Goal: Information Seeking & Learning: Learn about a topic

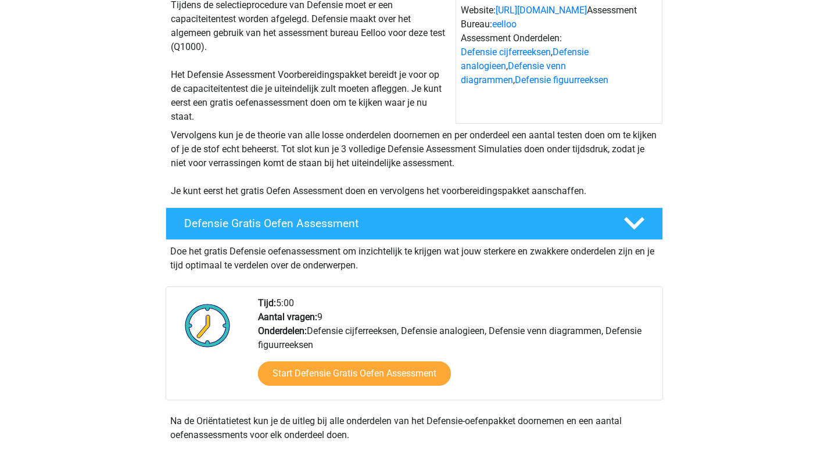
scroll to position [281, 0]
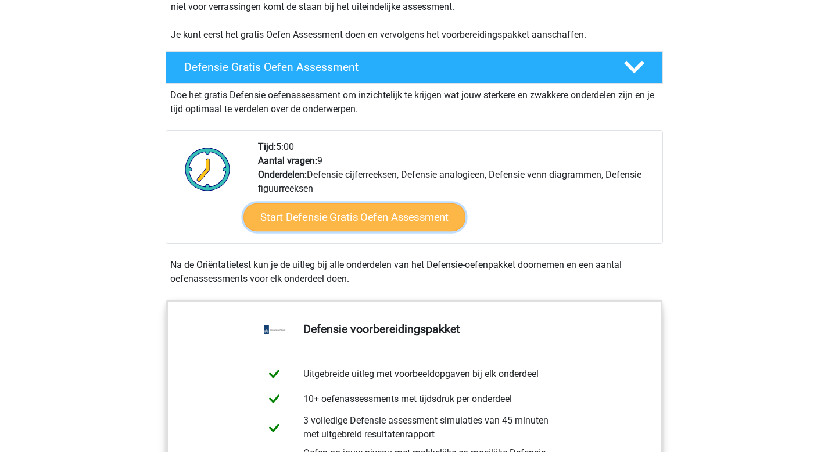
click at [328, 211] on link "Start Defensie Gratis Oefen Assessment" at bounding box center [354, 217] width 222 height 28
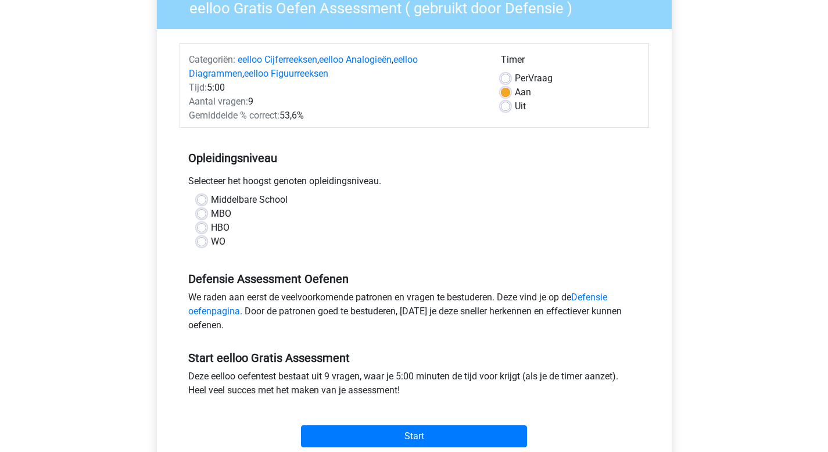
scroll to position [126, 0]
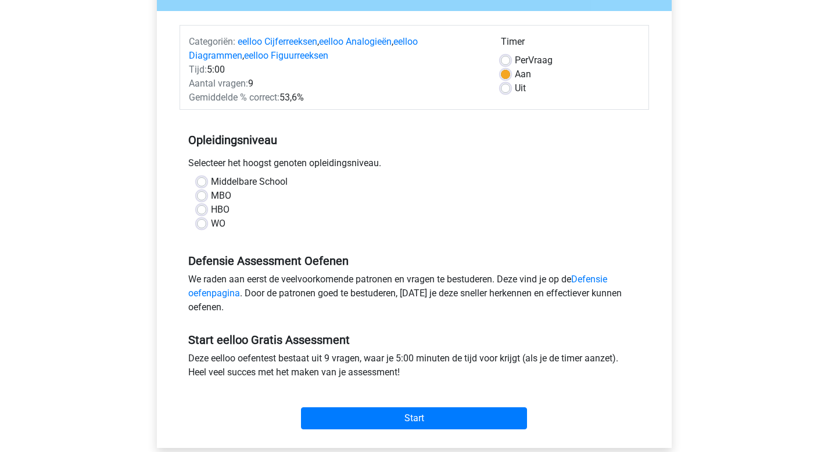
click at [206, 225] on div "WO" at bounding box center [414, 224] width 434 height 14
click at [211, 224] on label "WO" at bounding box center [218, 224] width 15 height 14
click at [203, 224] on input "WO" at bounding box center [201, 223] width 9 height 12
radio input "true"
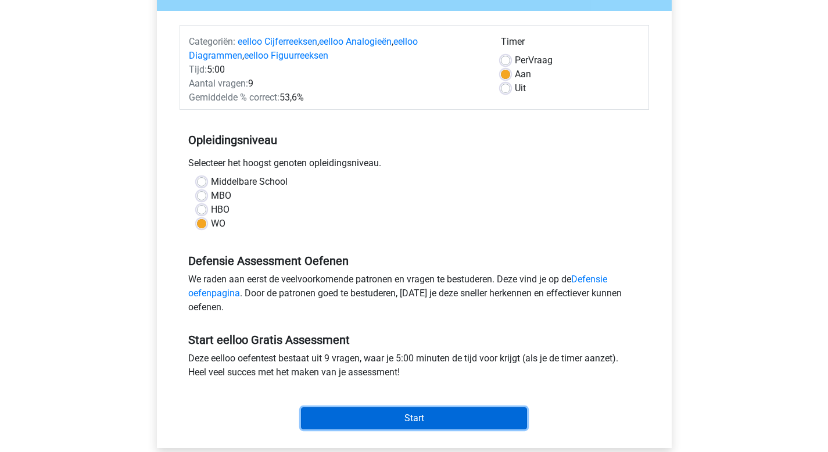
click at [418, 416] on input "Start" at bounding box center [414, 418] width 226 height 22
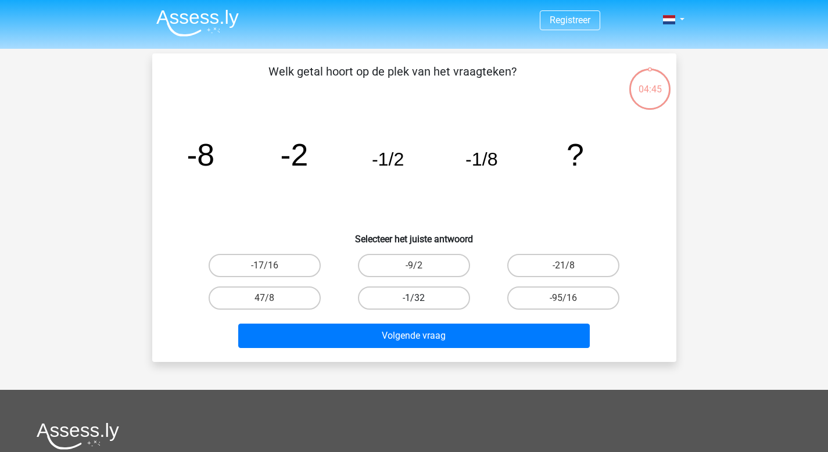
click at [411, 296] on label "-1/32" at bounding box center [414, 297] width 112 height 23
click at [414, 298] on input "-1/32" at bounding box center [418, 302] width 8 height 8
radio input "true"
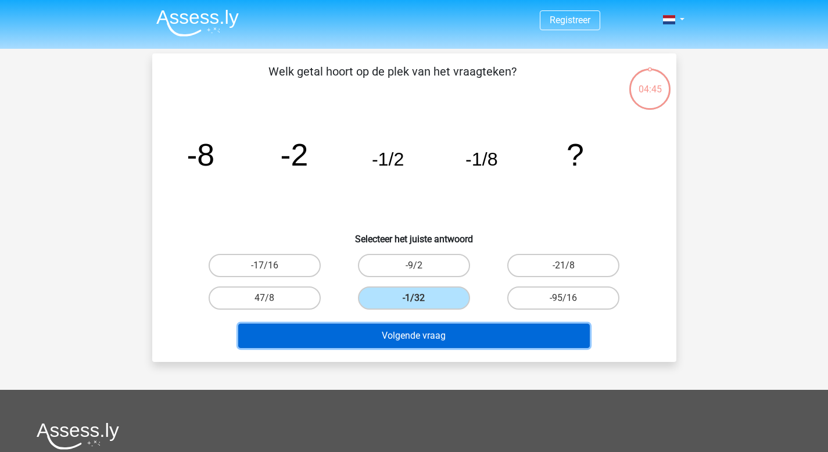
click at [432, 342] on button "Volgende vraag" at bounding box center [413, 336] width 351 height 24
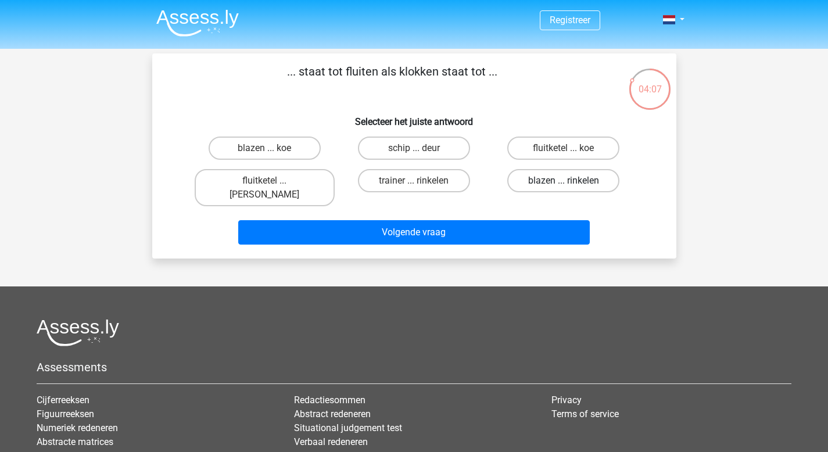
click at [557, 178] on label "blazen ... rinkelen" at bounding box center [563, 180] width 112 height 23
click at [563, 181] on input "blazen ... rinkelen" at bounding box center [567, 185] width 8 height 8
radio input "true"
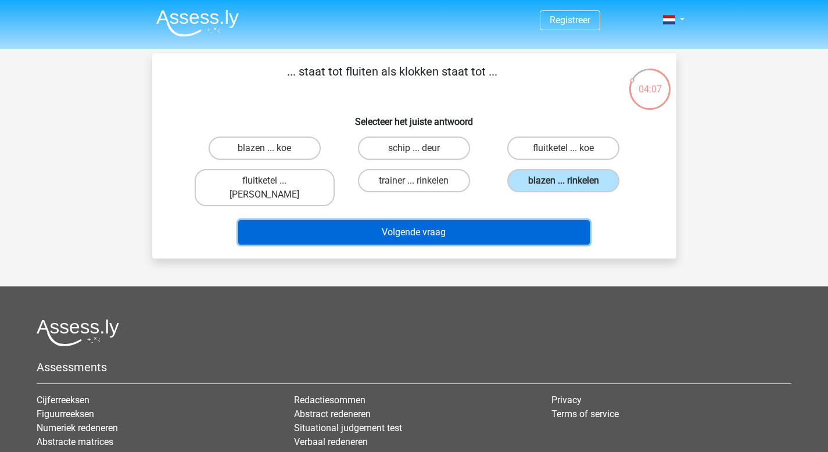
click at [493, 225] on button "Volgende vraag" at bounding box center [413, 232] width 351 height 24
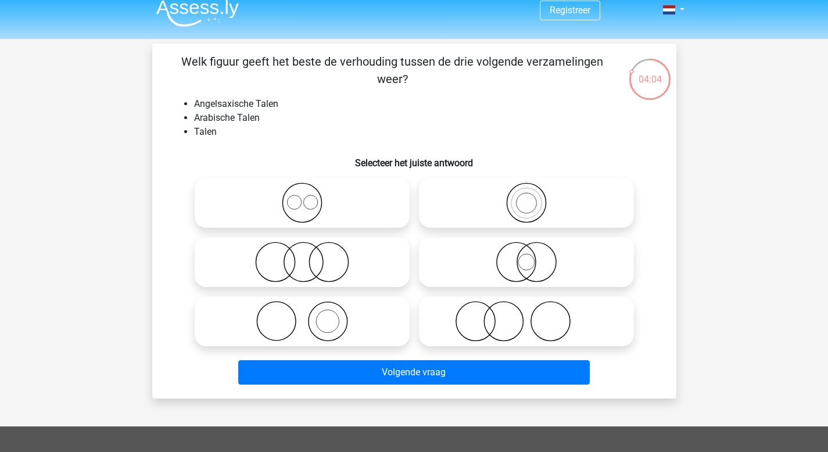
scroll to position [22, 0]
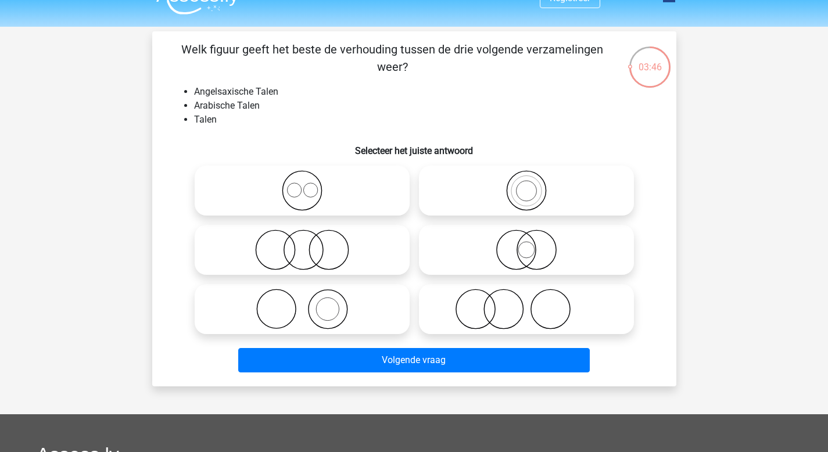
click at [296, 189] on icon at bounding box center [302, 190] width 206 height 41
click at [302, 185] on input "radio" at bounding box center [306, 181] width 8 height 8
radio input "true"
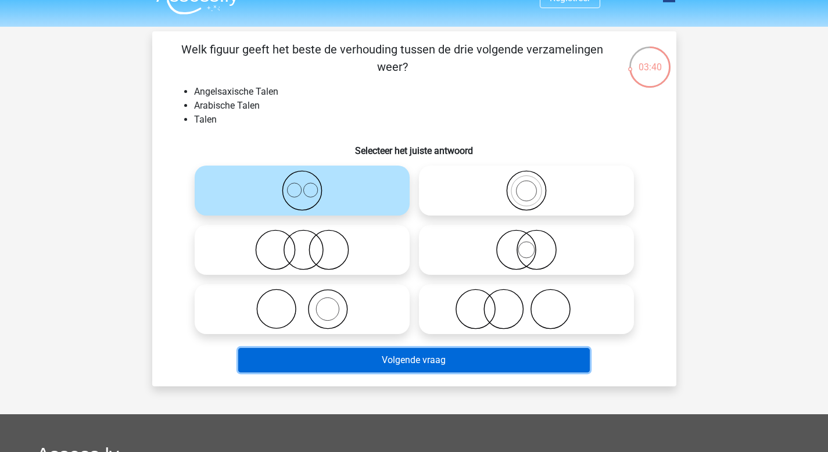
click at [467, 362] on button "Volgende vraag" at bounding box center [413, 360] width 351 height 24
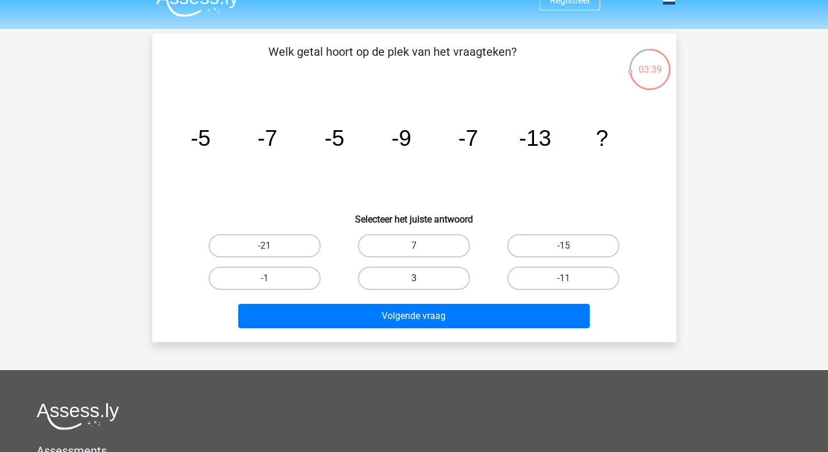
scroll to position [18, 0]
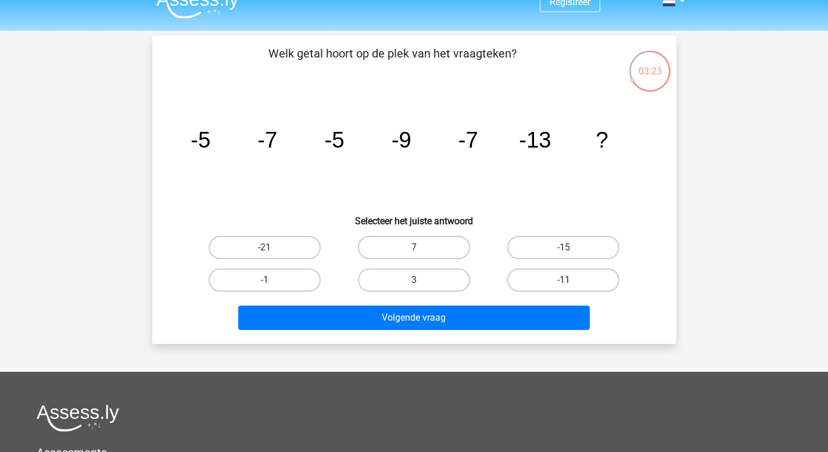
click at [586, 270] on label "-11" at bounding box center [563, 279] width 112 height 23
click at [571, 280] on input "-11" at bounding box center [567, 284] width 8 height 8
radio input "true"
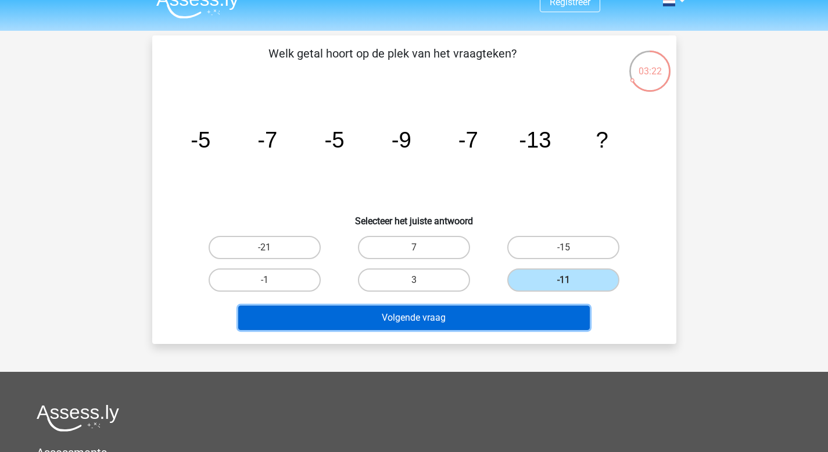
click at [537, 308] on button "Volgende vraag" at bounding box center [413, 318] width 351 height 24
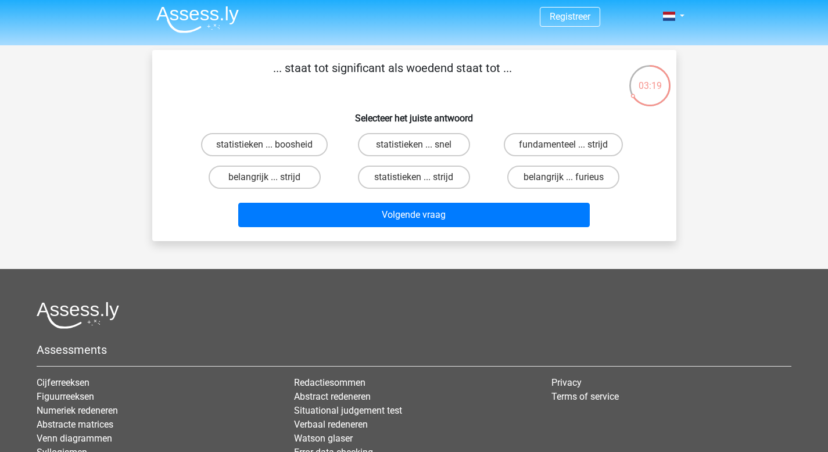
scroll to position [0, 0]
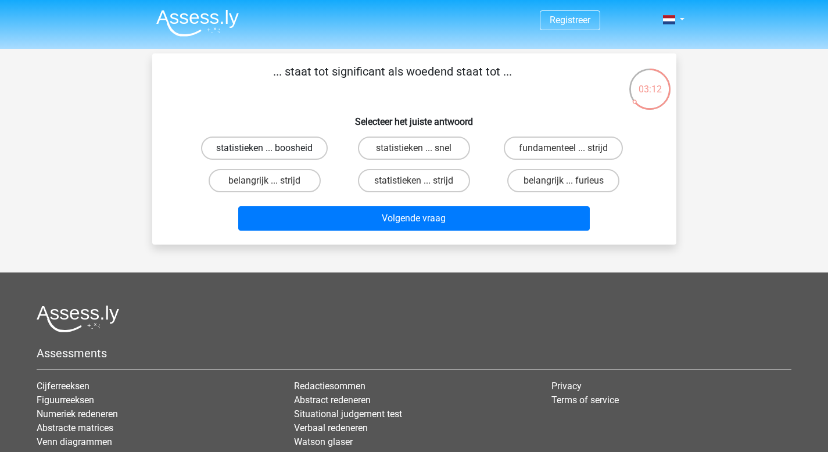
click at [308, 152] on label "statistieken ... boosheid" at bounding box center [264, 148] width 127 height 23
click at [272, 152] on input "statistieken ... boosheid" at bounding box center [268, 152] width 8 height 8
radio input "true"
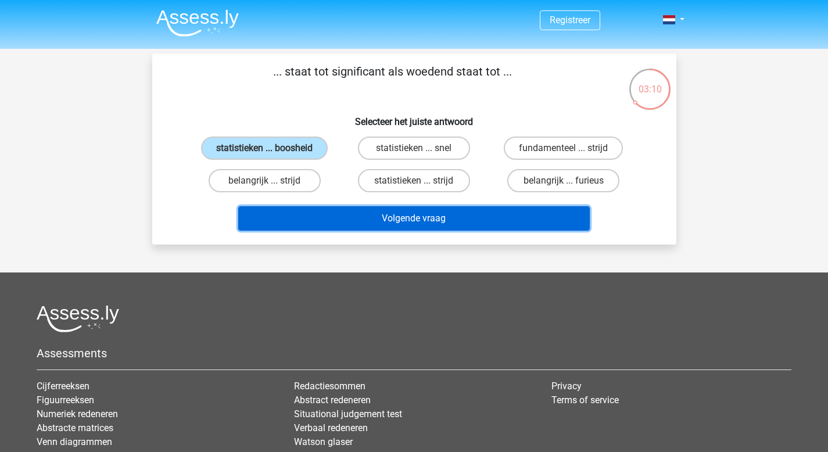
click at [383, 213] on button "Volgende vraag" at bounding box center [413, 218] width 351 height 24
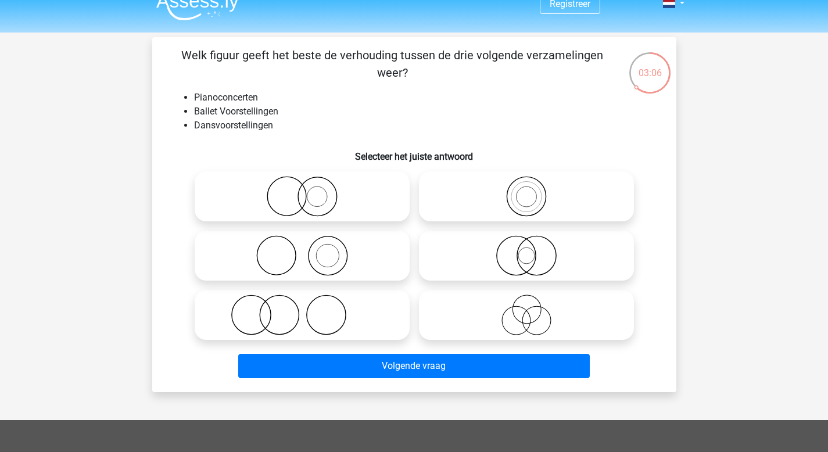
scroll to position [22, 0]
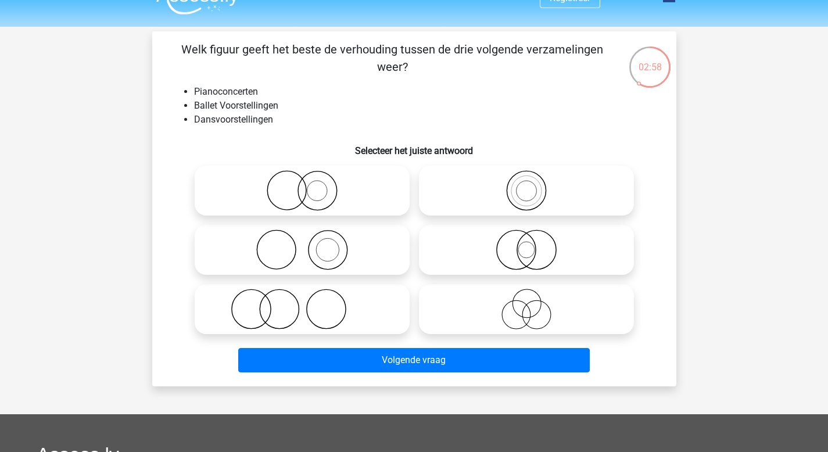
click at [339, 247] on icon at bounding box center [302, 249] width 206 height 41
click at [310, 244] on input "radio" at bounding box center [306, 240] width 8 height 8
radio input "true"
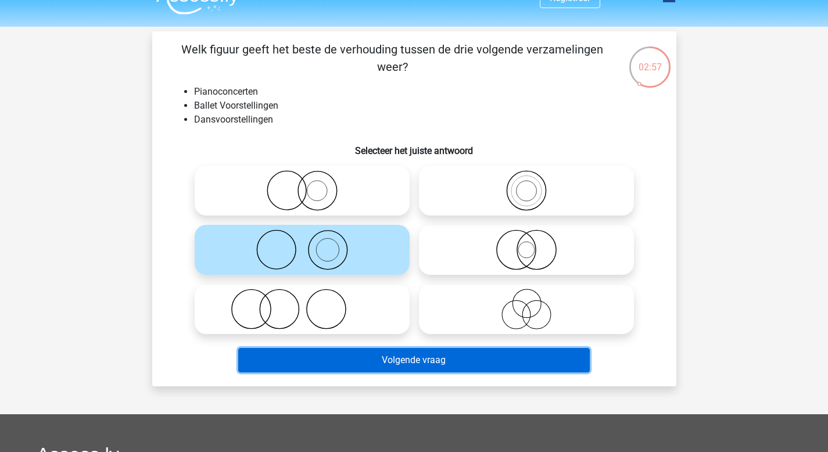
click at [371, 369] on button "Volgende vraag" at bounding box center [413, 360] width 351 height 24
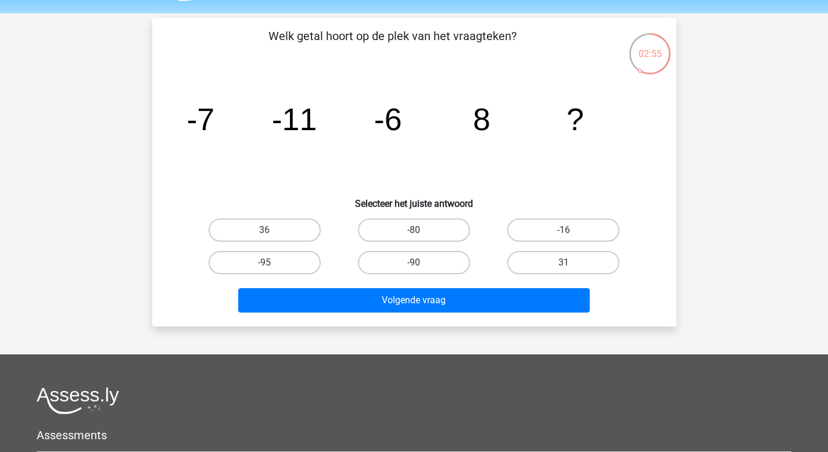
scroll to position [0, 0]
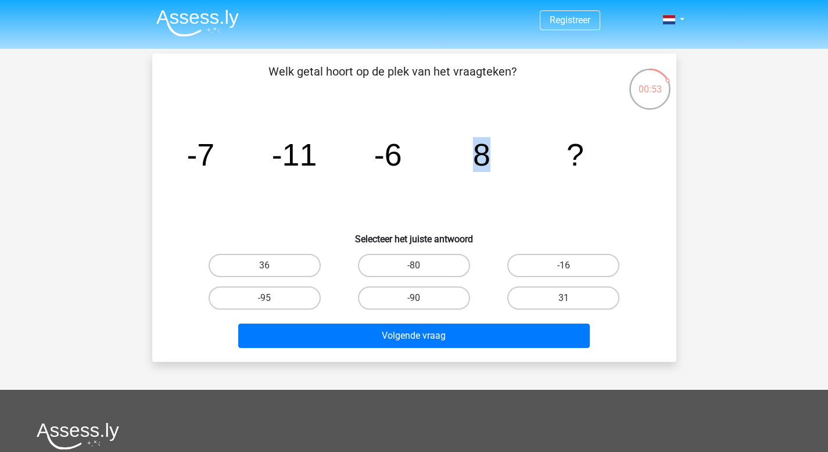
drag, startPoint x: 475, startPoint y: 154, endPoint x: 505, endPoint y: 155, distance: 30.8
click at [505, 155] on icon "image/svg+xml -7 -11 -6 8 ?" at bounding box center [414, 165] width 468 height 117
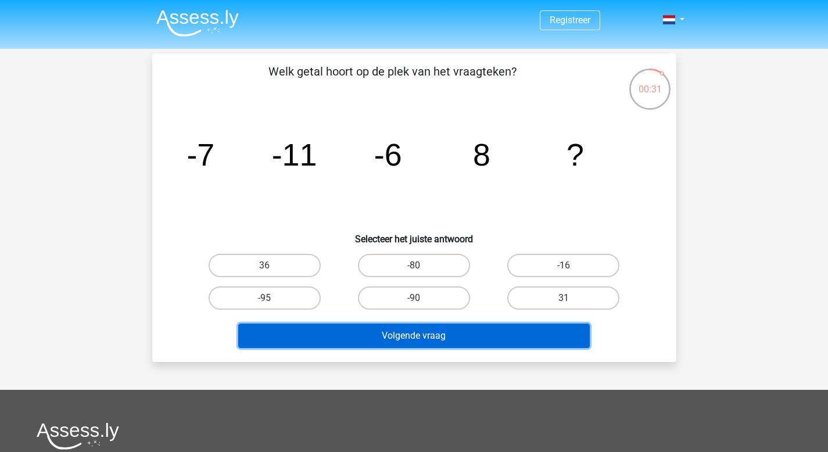
click at [419, 334] on button "Volgende vraag" at bounding box center [413, 336] width 351 height 24
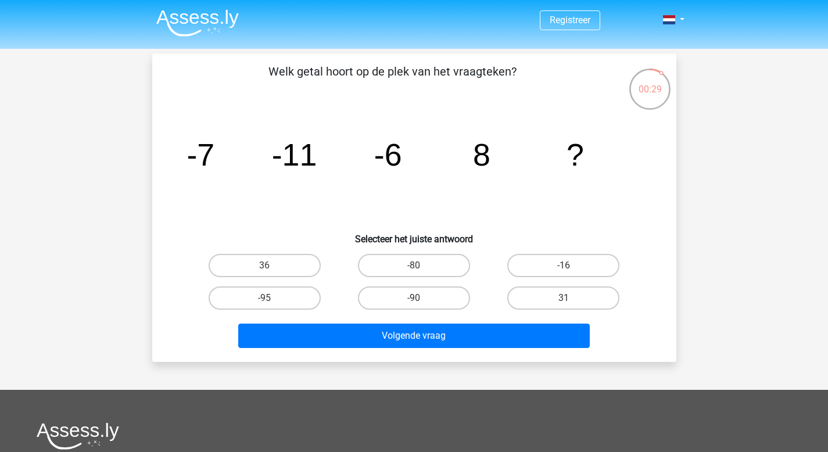
click at [351, 232] on h6 "Selecteer het juiste antwoord" at bounding box center [414, 234] width 487 height 20
click at [391, 152] on tspan "-6" at bounding box center [387, 154] width 28 height 35
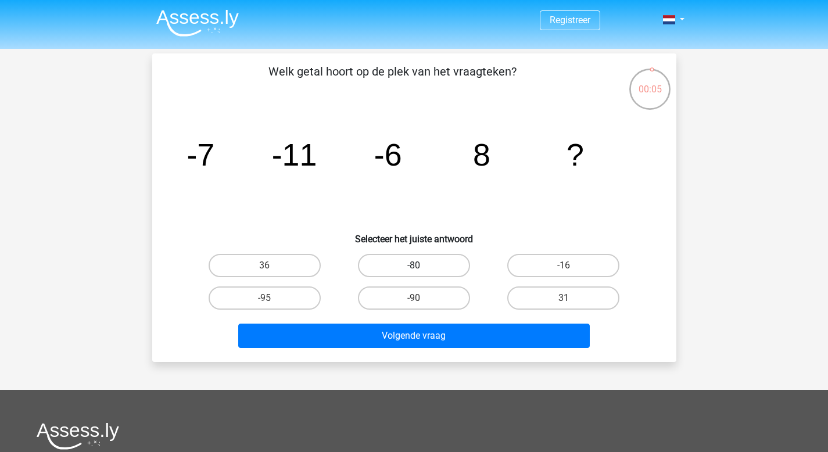
click at [421, 271] on label "-80" at bounding box center [414, 265] width 112 height 23
click at [421, 271] on input "-80" at bounding box center [418, 269] width 8 height 8
radio input "true"
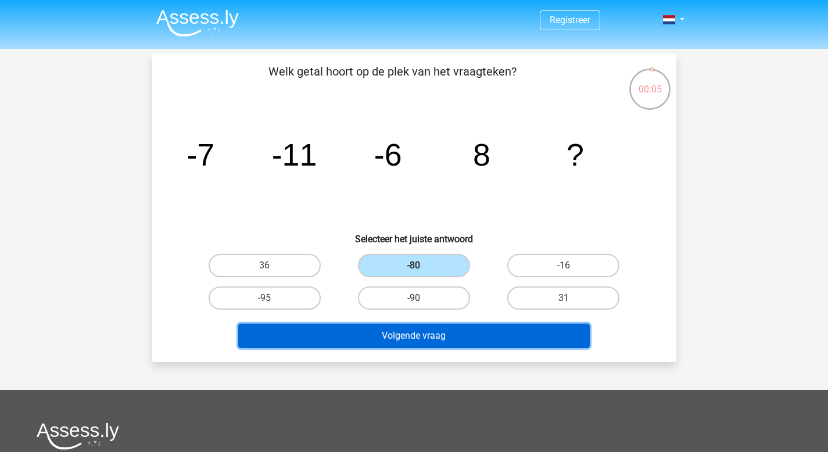
click at [417, 337] on button "Volgende vraag" at bounding box center [413, 336] width 351 height 24
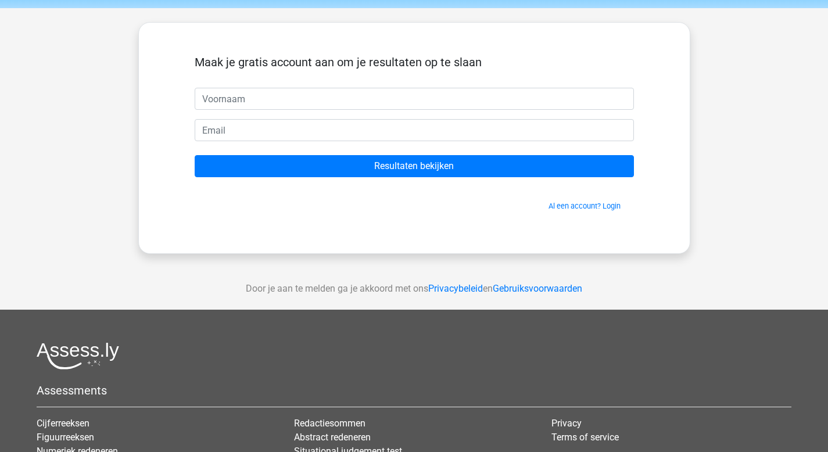
scroll to position [48, 0]
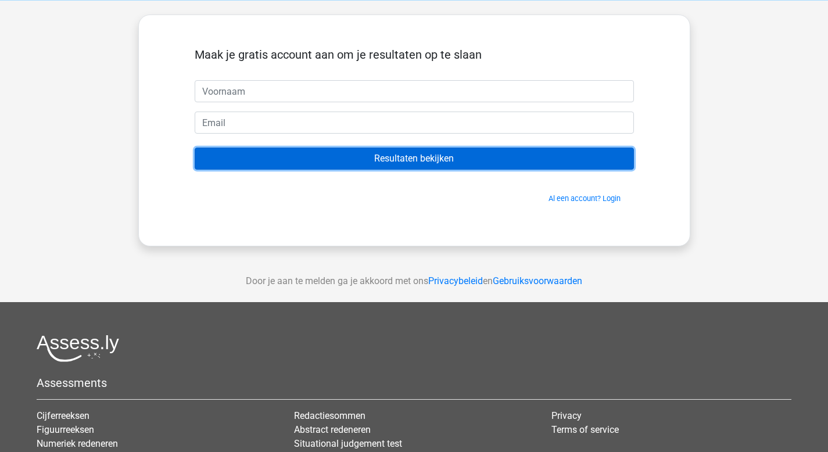
click at [475, 162] on input "Resultaten bekijken" at bounding box center [414, 159] width 439 height 22
click at [475, 161] on input "Resultaten bekijken" at bounding box center [414, 159] width 439 height 22
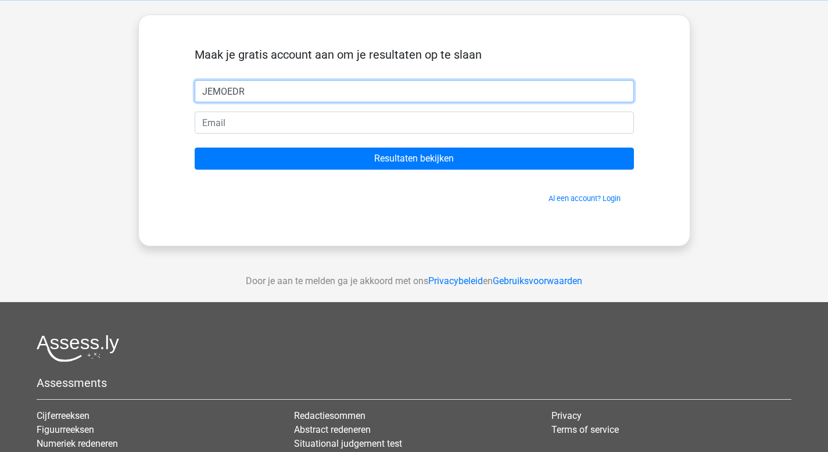
type input "JEMOEDR"
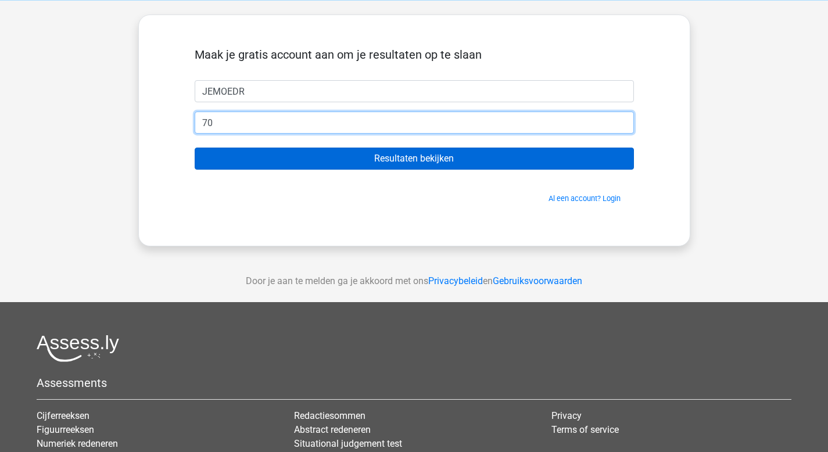
type input "[EMAIL_ADDRESS][DOMAIN_NAME]"
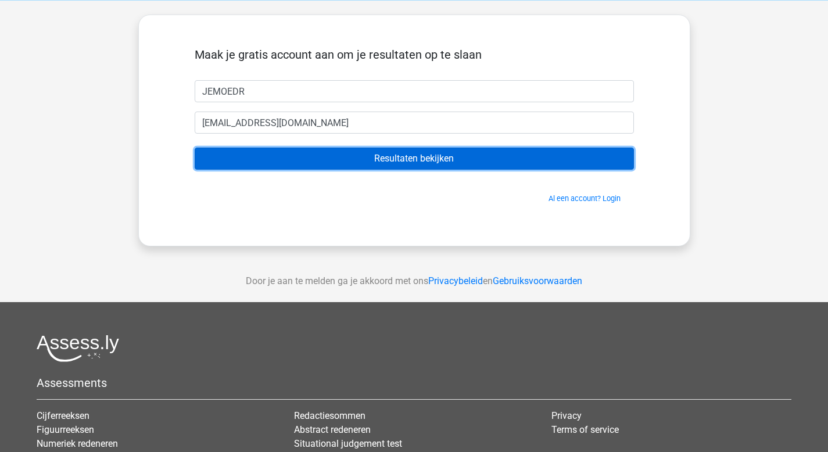
click at [334, 168] on input "Resultaten bekijken" at bounding box center [414, 159] width 439 height 22
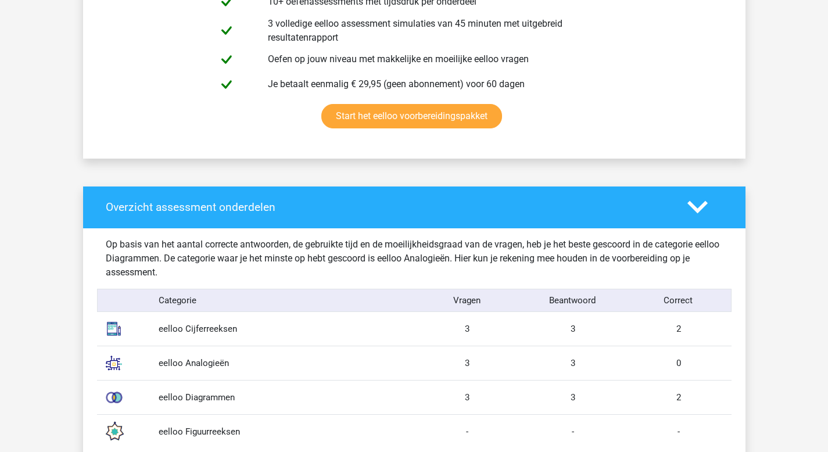
scroll to position [850, 0]
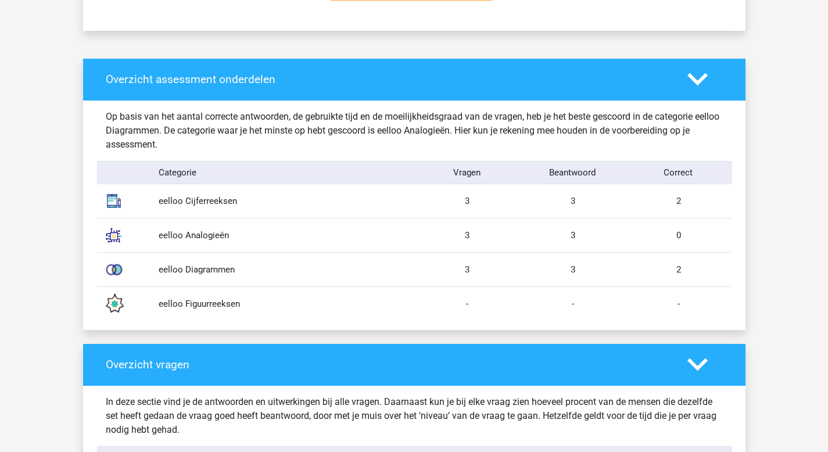
click at [102, 234] on img at bounding box center [113, 235] width 29 height 29
click at [108, 234] on img at bounding box center [113, 235] width 29 height 29
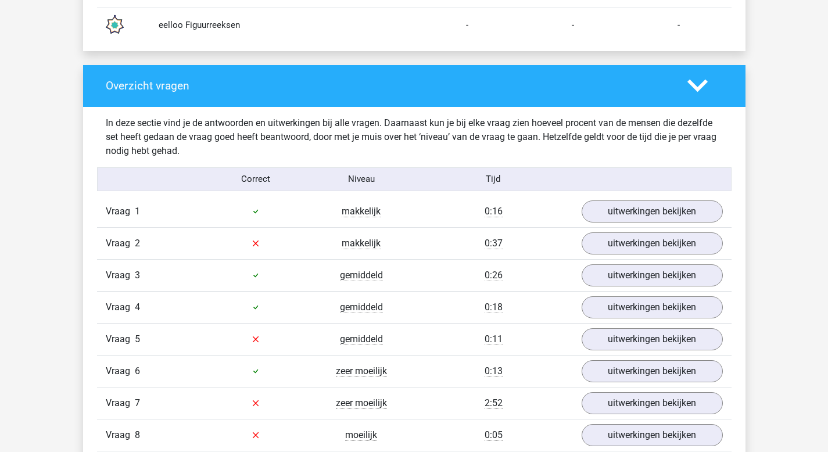
scroll to position [1212, 0]
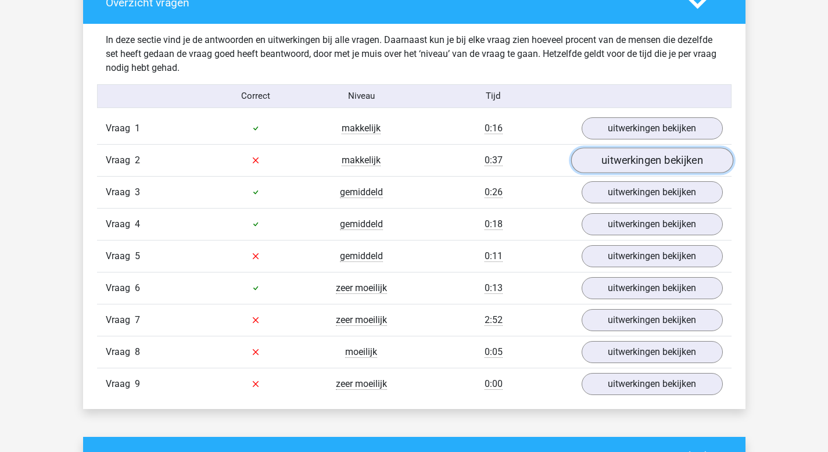
click at [648, 164] on link "uitwerkingen bekijken" at bounding box center [651, 161] width 162 height 26
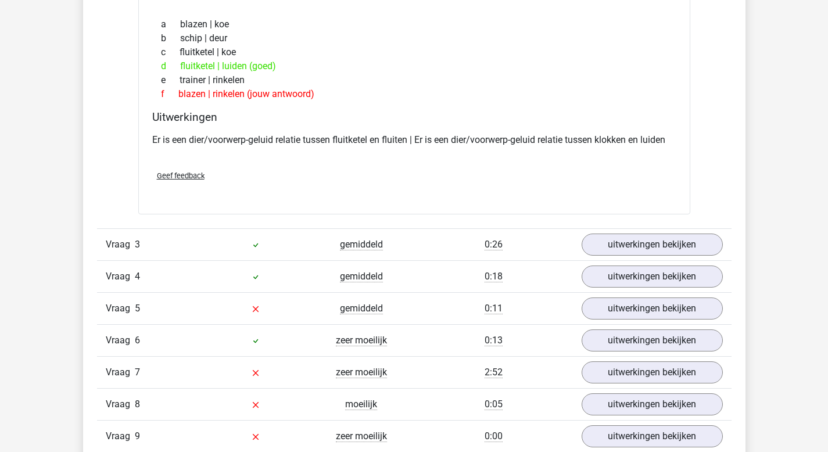
scroll to position [1468, 0]
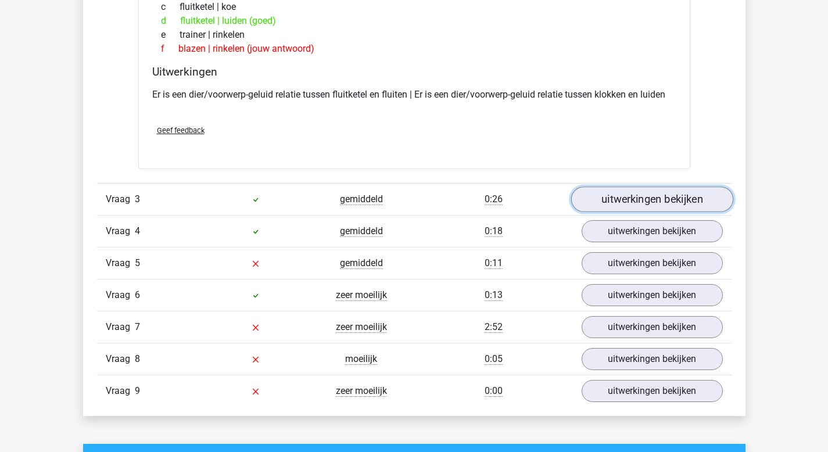
click at [638, 196] on link "uitwerkingen bekijken" at bounding box center [651, 199] width 162 height 26
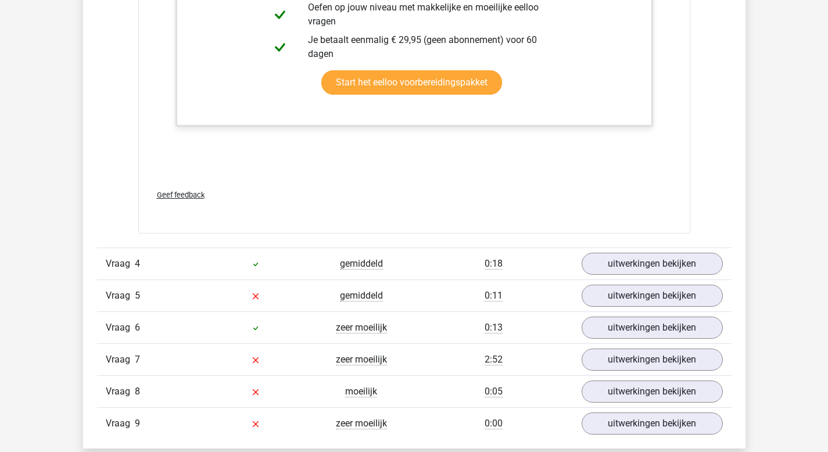
scroll to position [2190, 0]
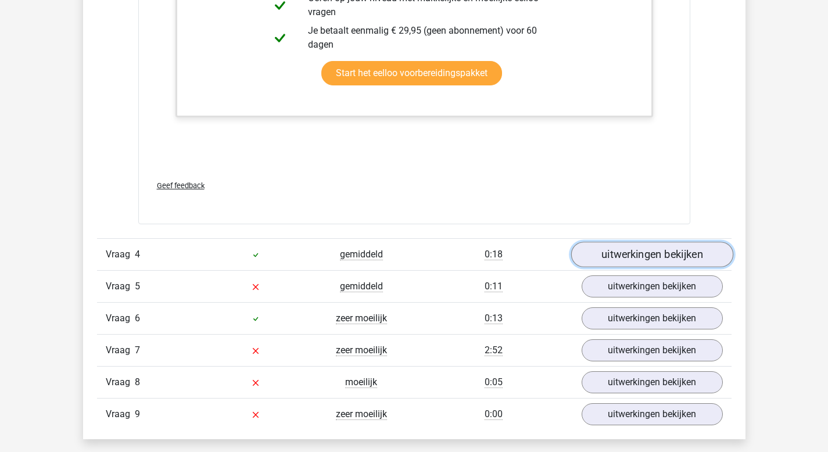
click at [596, 257] on link "uitwerkingen bekijken" at bounding box center [651, 255] width 162 height 26
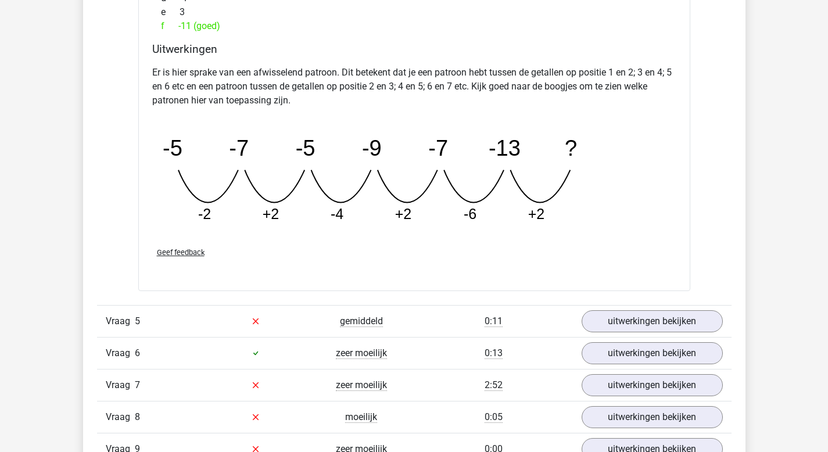
scroll to position [2742, 0]
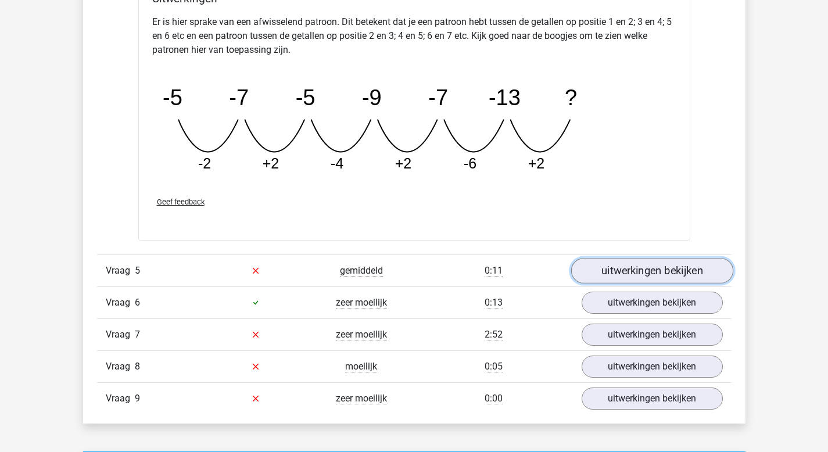
click at [632, 279] on link "uitwerkingen bekijken" at bounding box center [651, 271] width 162 height 26
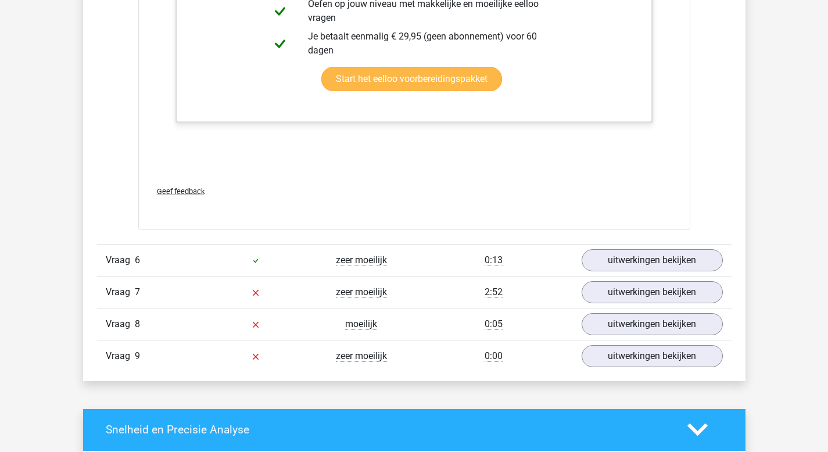
scroll to position [3401, 0]
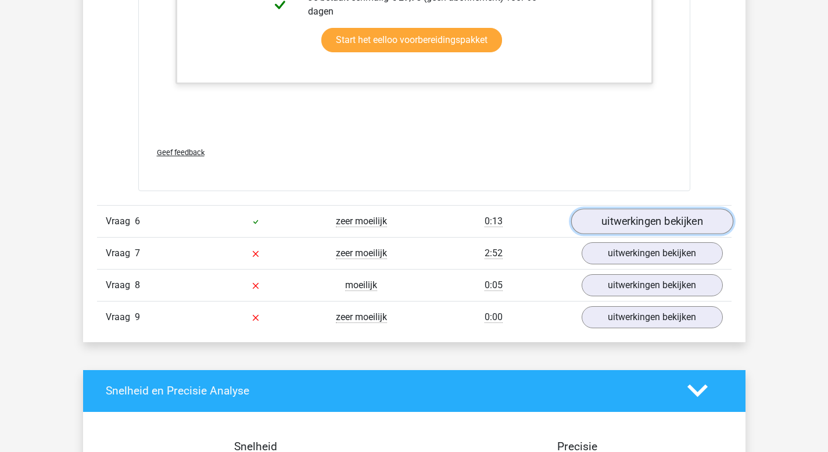
click at [643, 225] on link "uitwerkingen bekijken" at bounding box center [651, 222] width 162 height 26
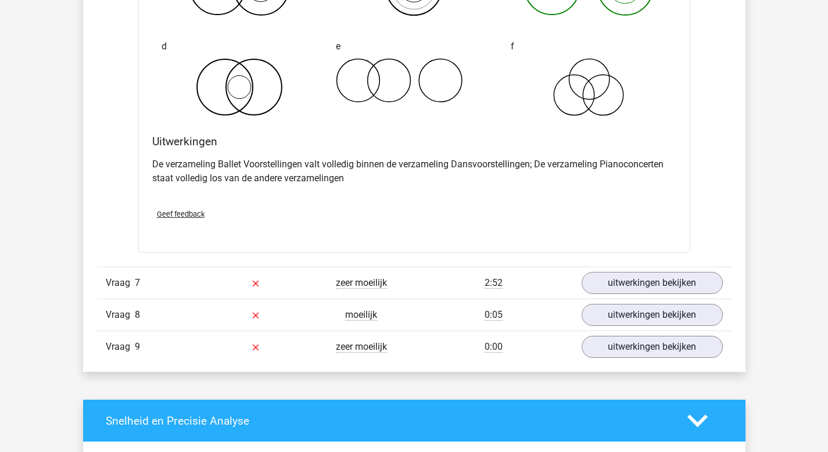
scroll to position [3864, 0]
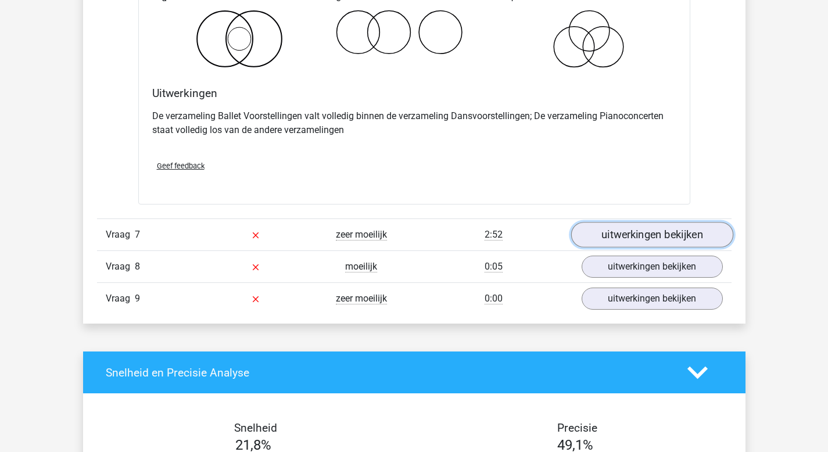
click at [641, 239] on link "uitwerkingen bekijken" at bounding box center [651, 235] width 162 height 26
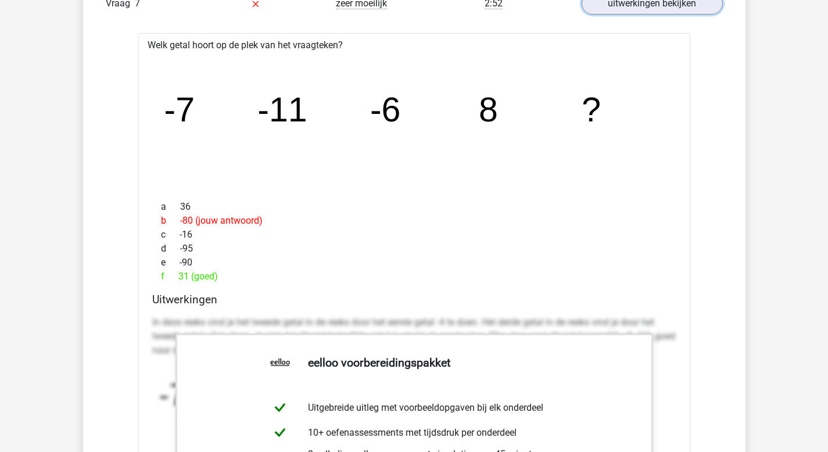
scroll to position [4097, 0]
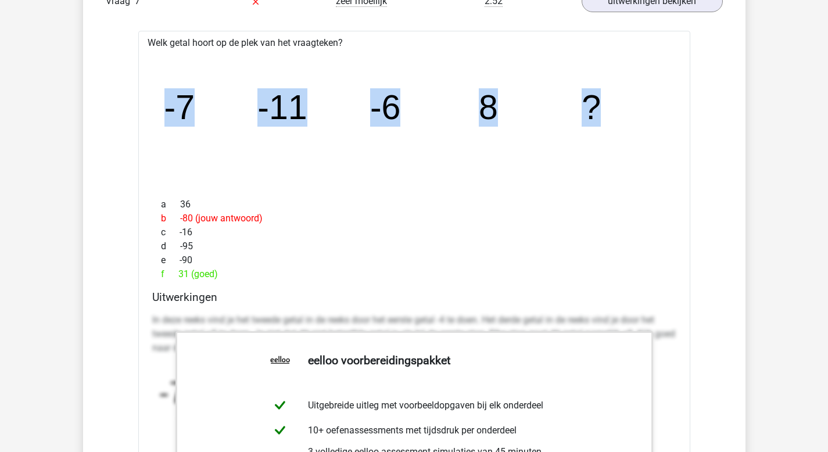
drag, startPoint x: 169, startPoint y: 100, endPoint x: 645, endPoint y: 114, distance: 475.9
click at [645, 114] on icon "image/svg+xml -7 -11 -6 8 ?" at bounding box center [414, 119] width 515 height 129
copy g "-7 -11 -6 8 ?"
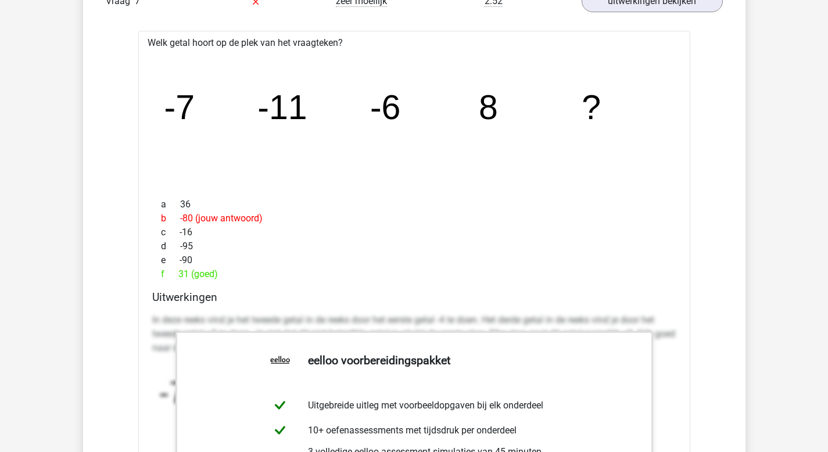
click at [472, 273] on div "f 31 (goed)" at bounding box center [414, 274] width 524 height 14
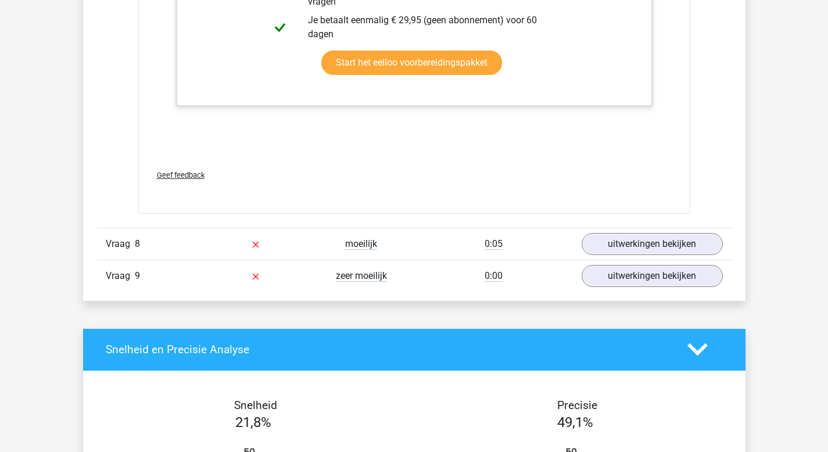
scroll to position [4641, 0]
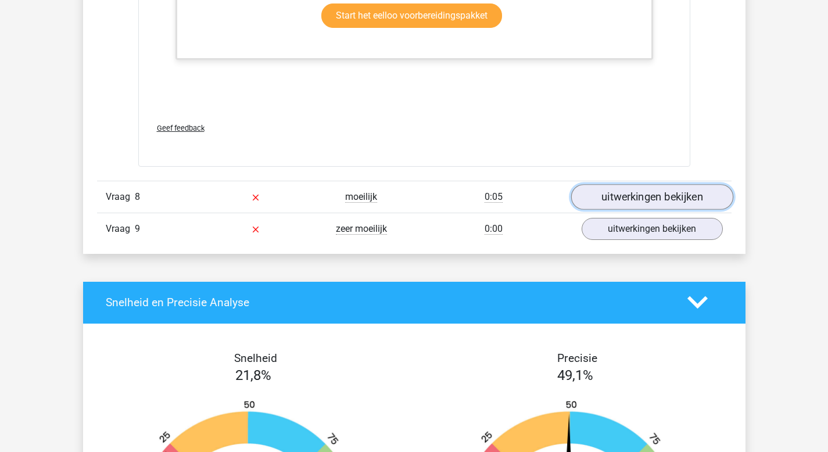
click at [659, 200] on link "uitwerkingen bekijken" at bounding box center [651, 197] width 162 height 26
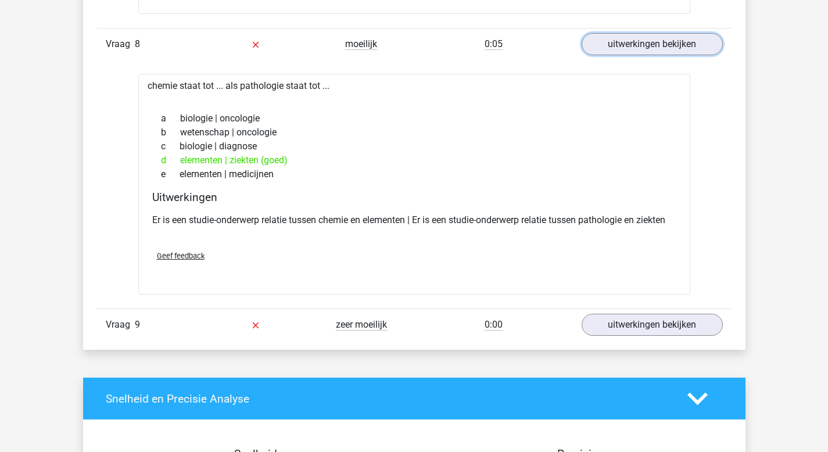
scroll to position [4794, 0]
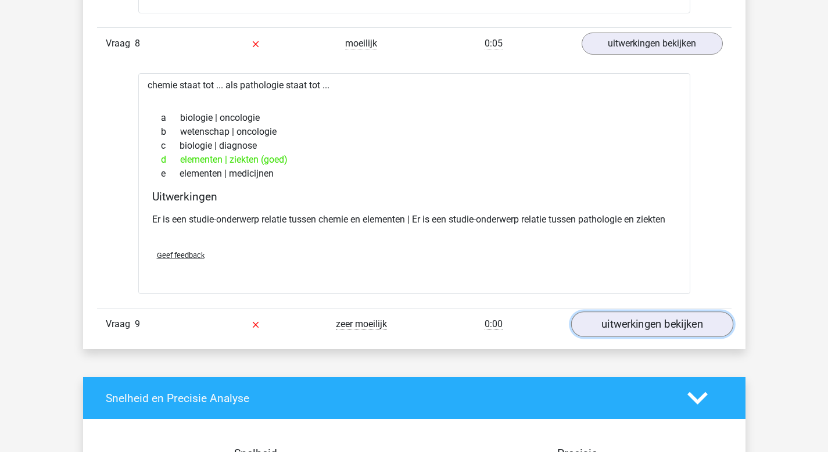
click at [606, 334] on link "uitwerkingen bekijken" at bounding box center [651, 324] width 162 height 26
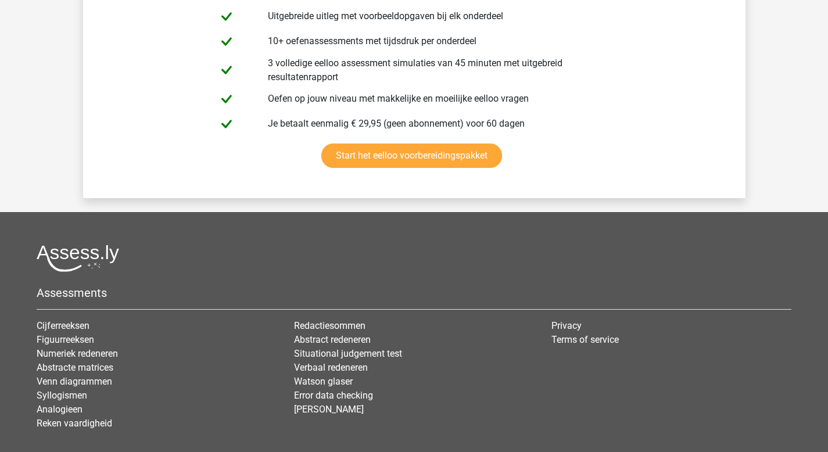
scroll to position [6702, 0]
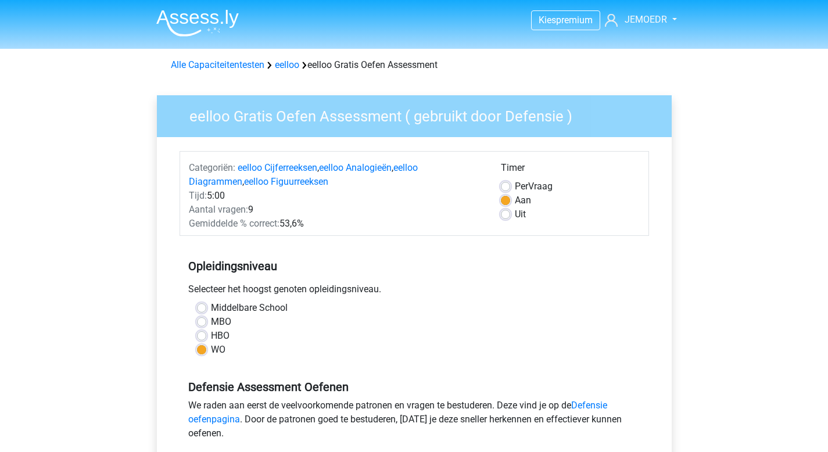
scroll to position [126, 0]
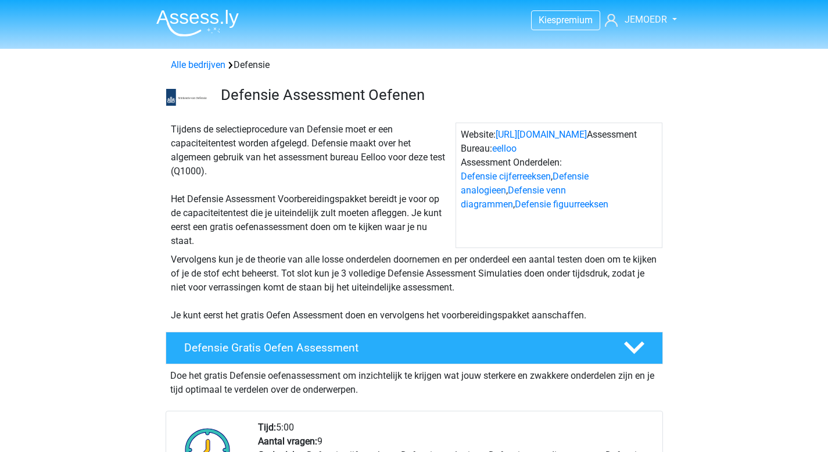
scroll to position [281, 0]
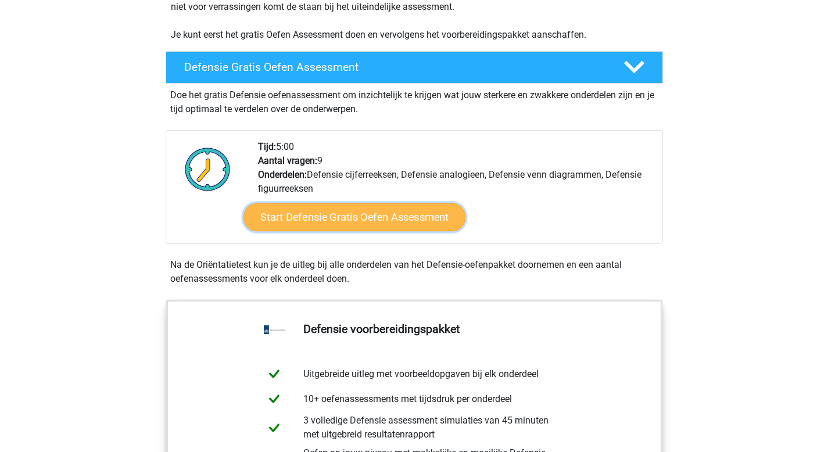
click at [397, 228] on link "Start Defensie Gratis Oefen Assessment" at bounding box center [354, 217] width 222 height 28
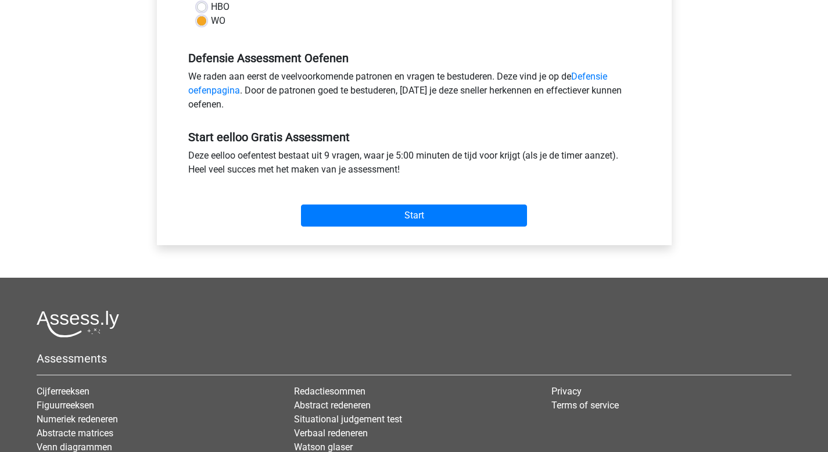
scroll to position [358, 0]
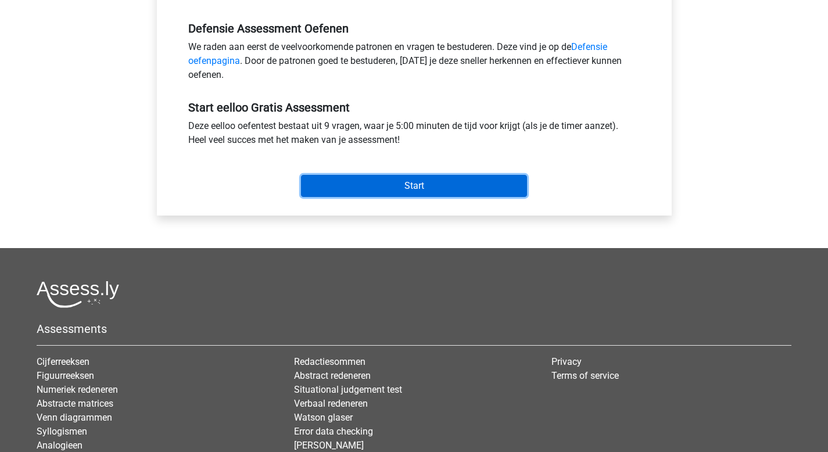
click at [387, 180] on input "Start" at bounding box center [414, 186] width 226 height 22
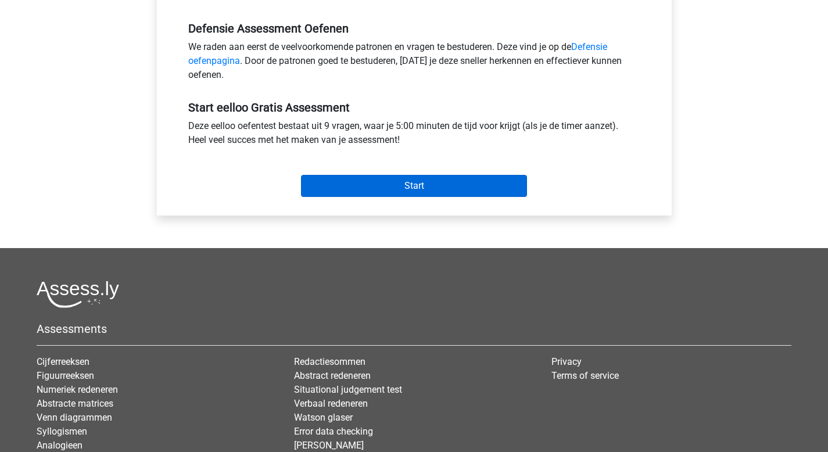
drag, startPoint x: 354, startPoint y: 166, endPoint x: 361, endPoint y: 182, distance: 17.5
click at [355, 165] on div "Start" at bounding box center [413, 176] width 469 height 41
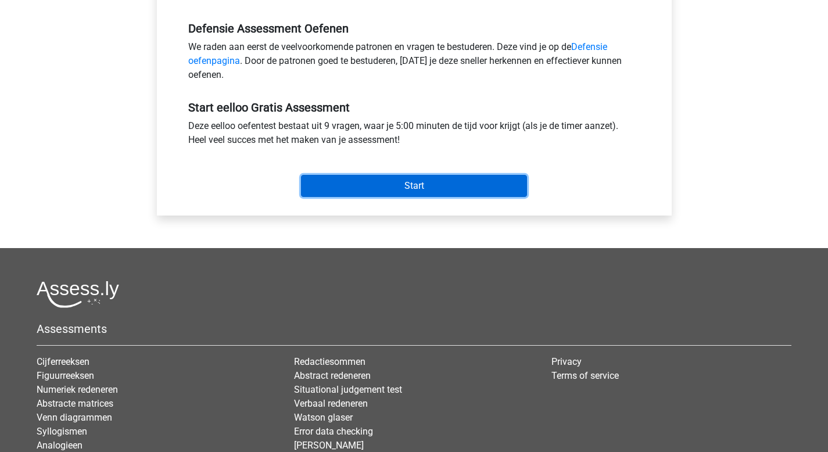
click at [360, 190] on input "Start" at bounding box center [414, 186] width 226 height 22
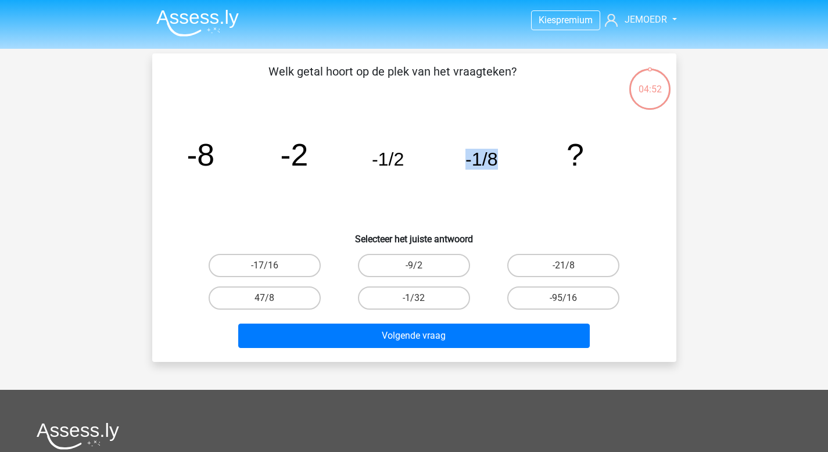
drag, startPoint x: 468, startPoint y: 156, endPoint x: 506, endPoint y: 156, distance: 37.8
click at [506, 156] on icon "image/svg+xml -8 -2 -1/2 -1/8 ?" at bounding box center [414, 165] width 468 height 117
click at [500, 159] on icon "image/svg+xml -8 -2 -1/2 -1/8 ?" at bounding box center [414, 165] width 468 height 117
click at [497, 160] on icon "image/svg+xml -8 -2 -1/2 -1/8 ?" at bounding box center [414, 165] width 468 height 117
click at [449, 292] on label "-1/32" at bounding box center [414, 297] width 112 height 23
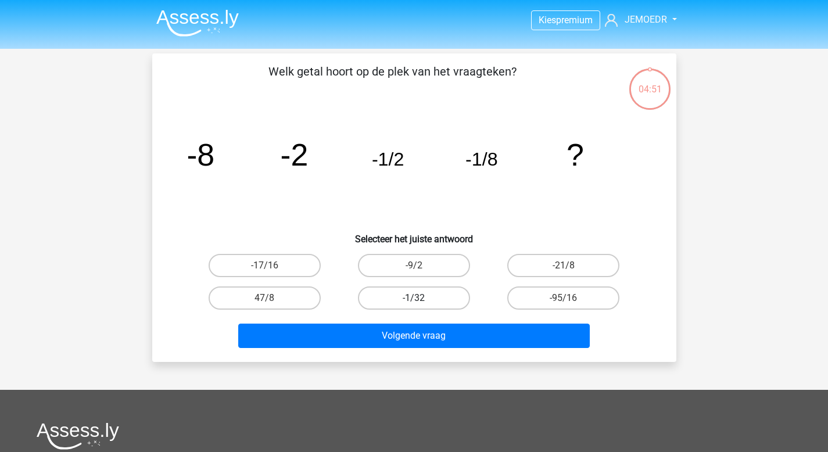
click at [421, 298] on input "-1/32" at bounding box center [418, 302] width 8 height 8
radio input "true"
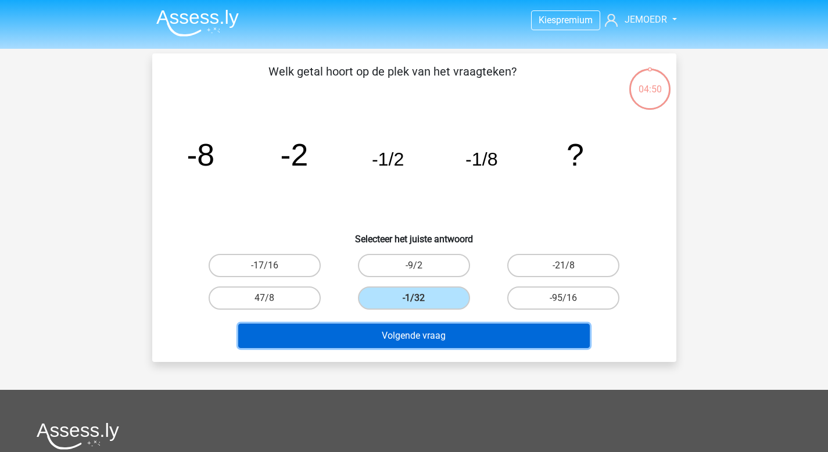
click at [479, 342] on button "Volgende vraag" at bounding box center [413, 336] width 351 height 24
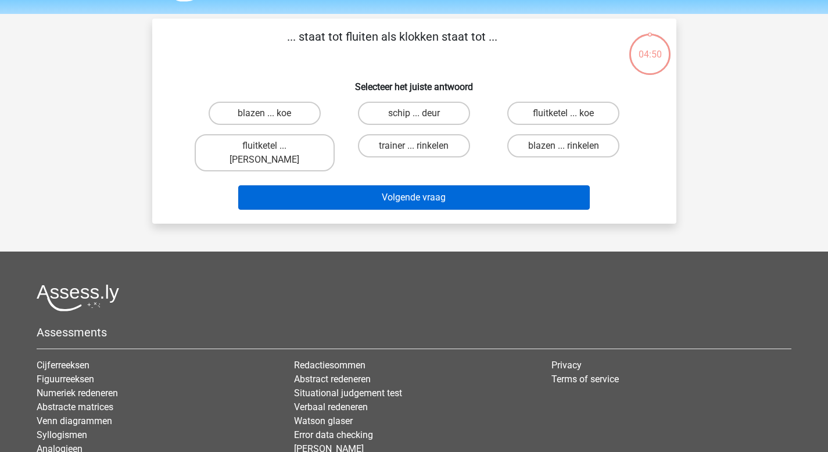
scroll to position [26, 0]
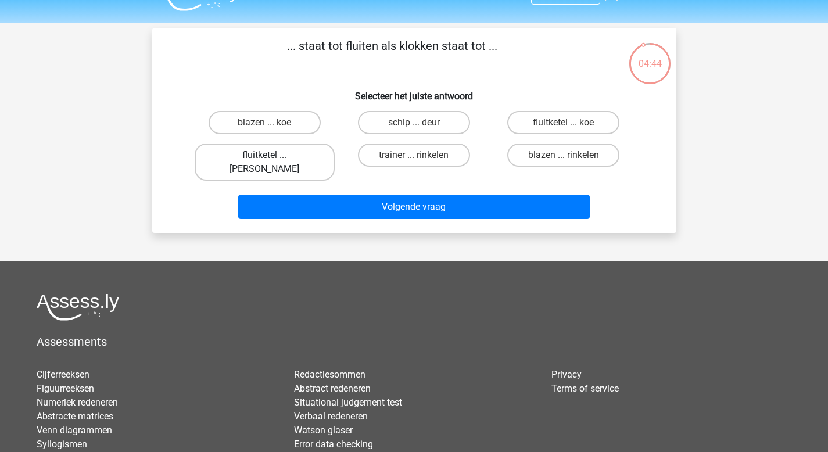
click at [296, 154] on label "fluitketel ... luiden" at bounding box center [265, 161] width 140 height 37
click at [272, 155] on input "fluitketel ... luiden" at bounding box center [268, 159] width 8 height 8
radio input "true"
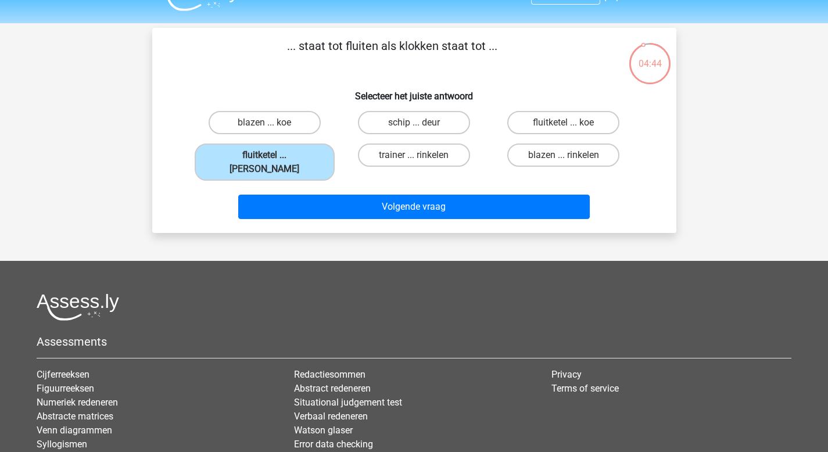
click at [322, 185] on div "Volgende vraag" at bounding box center [414, 204] width 487 height 38
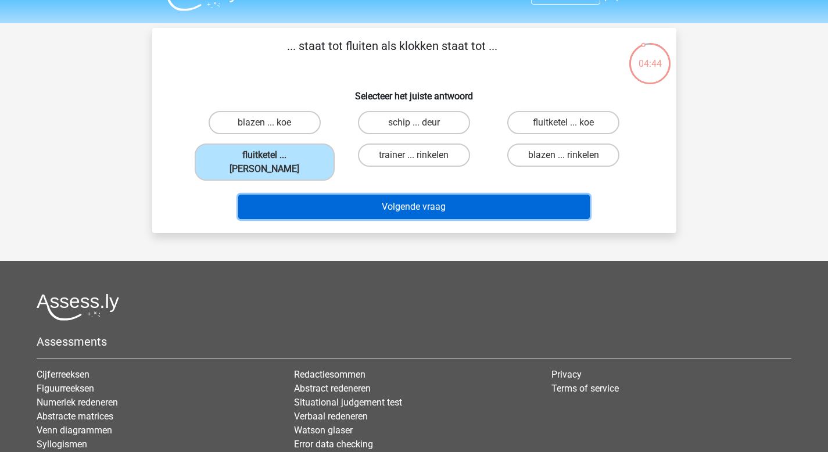
click at [335, 203] on button "Volgende vraag" at bounding box center [413, 207] width 351 height 24
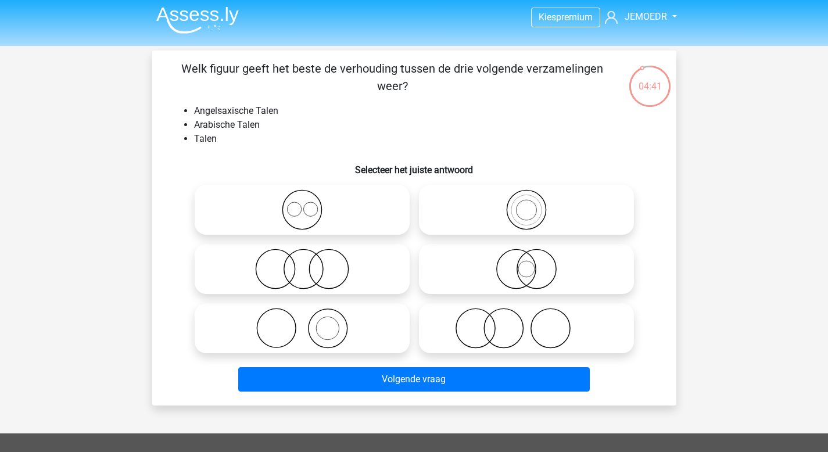
scroll to position [0, 0]
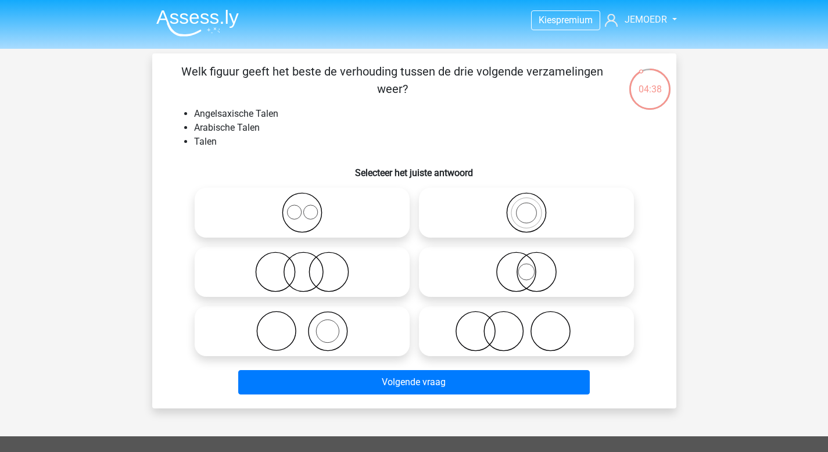
click at [306, 225] on icon at bounding box center [302, 212] width 206 height 41
click at [306, 207] on input "radio" at bounding box center [306, 203] width 8 height 8
radio input "true"
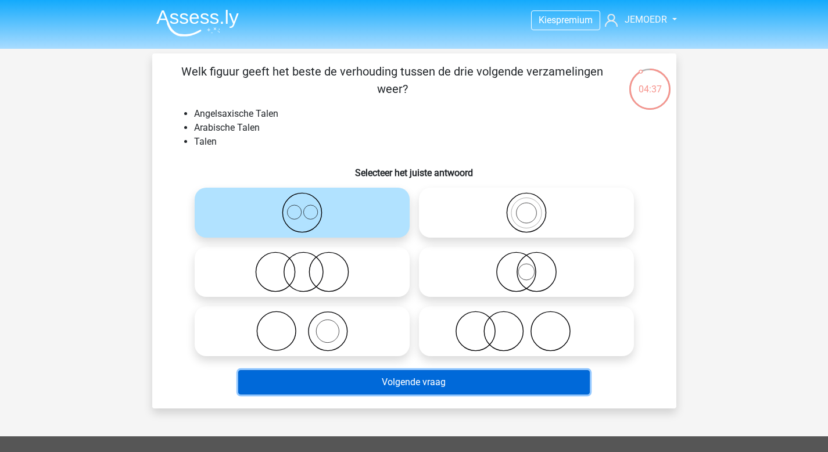
click at [423, 391] on button "Volgende vraag" at bounding box center [413, 382] width 351 height 24
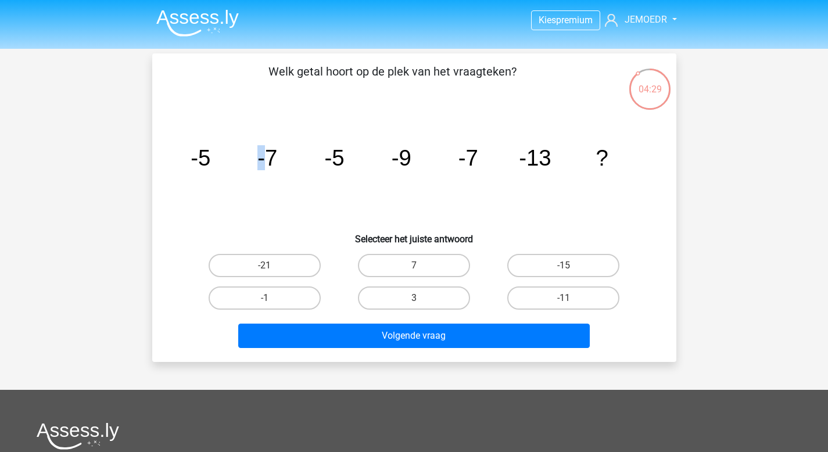
drag, startPoint x: 261, startPoint y: 157, endPoint x: 286, endPoint y: 152, distance: 25.4
click at [279, 153] on icon "image/svg+xml -5 -7 -5 -9 -7 -13 ?" at bounding box center [414, 165] width 468 height 117
drag, startPoint x: 286, startPoint y: 152, endPoint x: 273, endPoint y: 157, distance: 14.3
click at [287, 152] on icon "image/svg+xml -5 -7 -5 -9 -7 -13 ?" at bounding box center [414, 165] width 468 height 117
drag, startPoint x: 257, startPoint y: 159, endPoint x: 306, endPoint y: 152, distance: 49.4
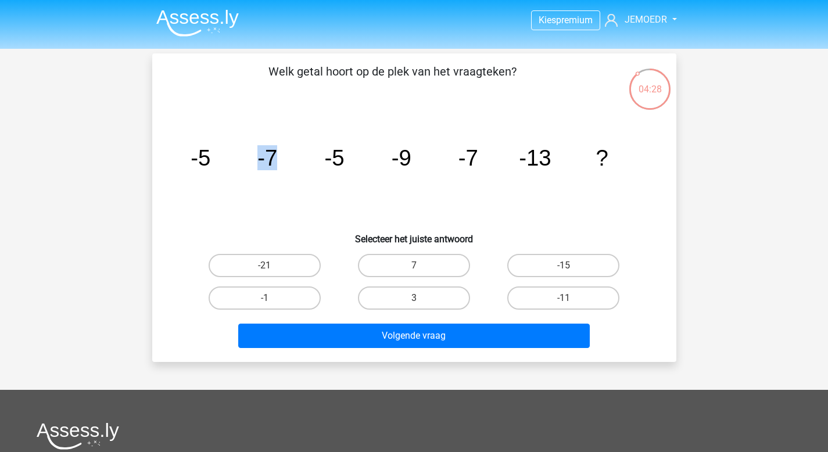
click at [301, 152] on icon "image/svg+xml -5 -7 -5 -9 -7 -13 ?" at bounding box center [414, 165] width 468 height 117
drag, startPoint x: 317, startPoint y: 156, endPoint x: 359, endPoint y: 156, distance: 42.4
click at [334, 156] on icon "image/svg+xml -5 -7 -5 -9 -7 -13 ?" at bounding box center [414, 165] width 468 height 117
click at [359, 156] on icon "image/svg+xml -5 -7 -5 -9 -7 -13 ?" at bounding box center [414, 165] width 468 height 117
drag, startPoint x: 337, startPoint y: 158, endPoint x: 371, endPoint y: 156, distance: 33.7
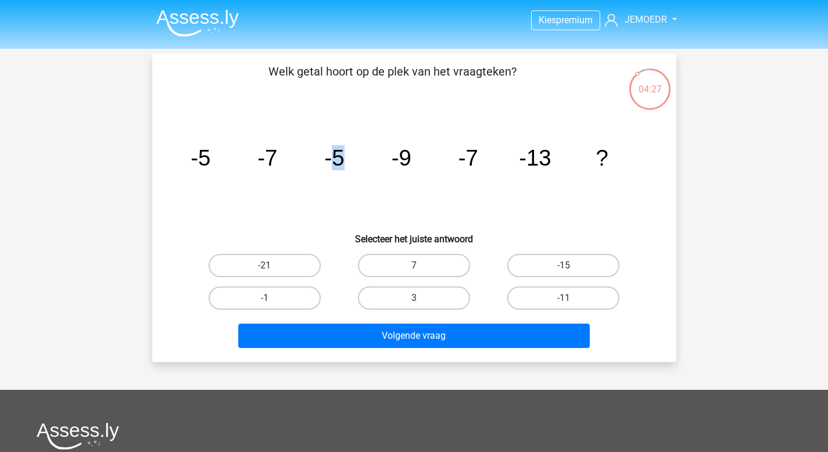
click at [365, 156] on icon "image/svg+xml -5 -7 -5 -9 -7 -13 ?" at bounding box center [414, 165] width 468 height 117
drag, startPoint x: 206, startPoint y: 160, endPoint x: 261, endPoint y: 153, distance: 55.6
click at [246, 152] on icon "image/svg+xml -5 -7 -5 -9 -7 -13 ?" at bounding box center [414, 165] width 468 height 117
drag, startPoint x: 264, startPoint y: 153, endPoint x: 292, endPoint y: 157, distance: 28.1
click at [285, 156] on icon "image/svg+xml -5 -7 -5 -9 -7 -13 ?" at bounding box center [414, 165] width 468 height 117
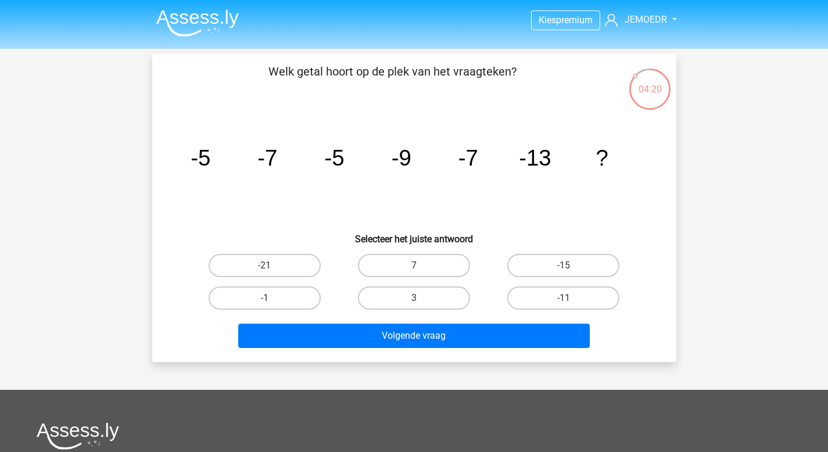
drag, startPoint x: 328, startPoint y: 153, endPoint x: 344, endPoint y: 150, distance: 16.4
click at [340, 150] on icon "image/svg+xml -5 -7 -5 -9 -7 -13 ?" at bounding box center [414, 165] width 468 height 117
drag, startPoint x: 394, startPoint y: 155, endPoint x: 414, endPoint y: 154, distance: 19.2
click at [414, 154] on icon "image/svg+xml -5 -7 -5 -9 -7 -13 ?" at bounding box center [414, 165] width 468 height 117
drag, startPoint x: 407, startPoint y: 159, endPoint x: 422, endPoint y: 156, distance: 15.3
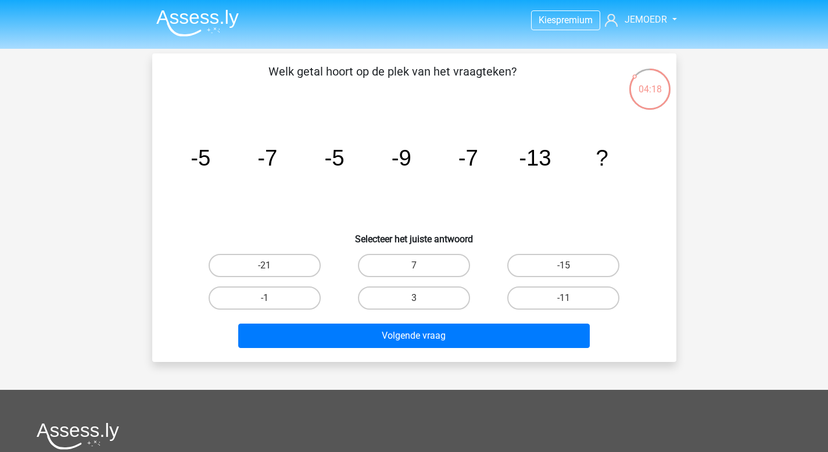
click at [422, 156] on icon "image/svg+xml -5 -7 -5 -9 -7 -13 ?" at bounding box center [414, 165] width 468 height 117
drag, startPoint x: 474, startPoint y: 163, endPoint x: 494, endPoint y: 160, distance: 20.5
click at [494, 160] on icon "image/svg+xml -5 -7 -5 -9 -7 -13 ?" at bounding box center [414, 165] width 468 height 117
drag, startPoint x: 529, startPoint y: 159, endPoint x: 586, endPoint y: 157, distance: 57.5
click at [586, 157] on icon "image/svg+xml -5 -7 -5 -9 -7 -13 ?" at bounding box center [414, 165] width 468 height 117
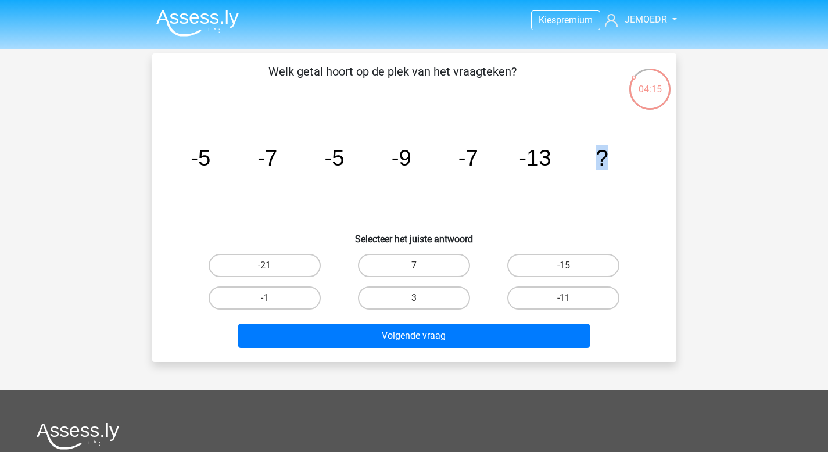
click at [609, 155] on icon "image/svg+xml -5 -7 -5 -9 -7 -13 ?" at bounding box center [414, 165] width 468 height 117
click at [570, 269] on input "-15" at bounding box center [567, 269] width 8 height 8
radio input "true"
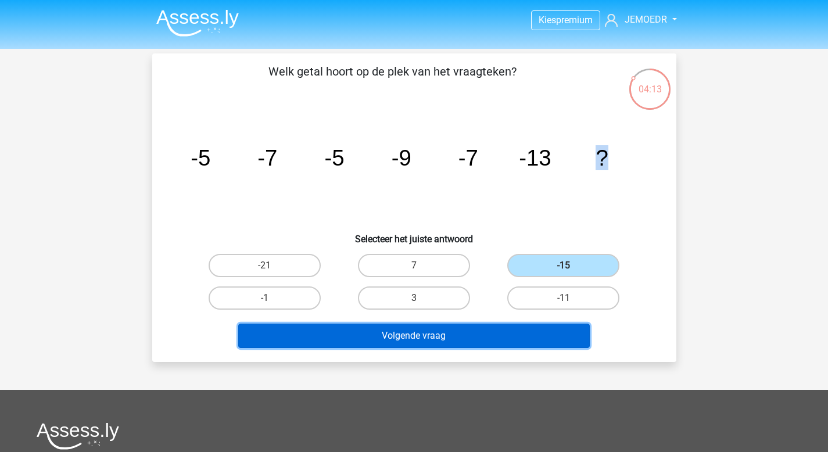
click at [535, 344] on button "Volgende vraag" at bounding box center [413, 336] width 351 height 24
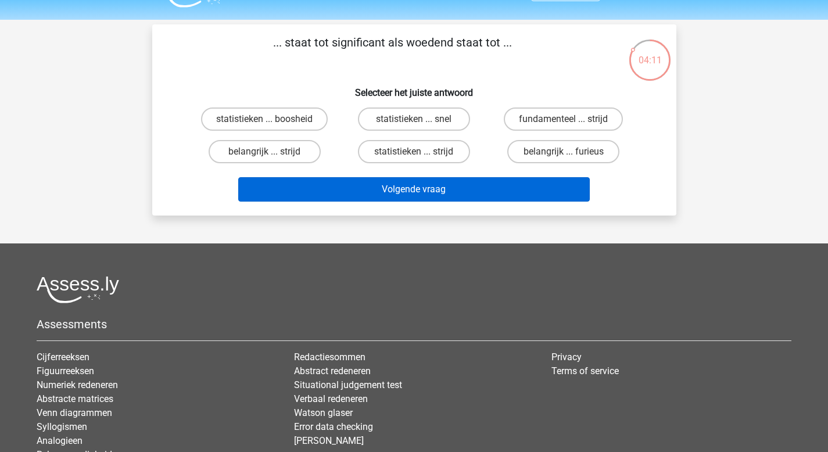
scroll to position [28, 0]
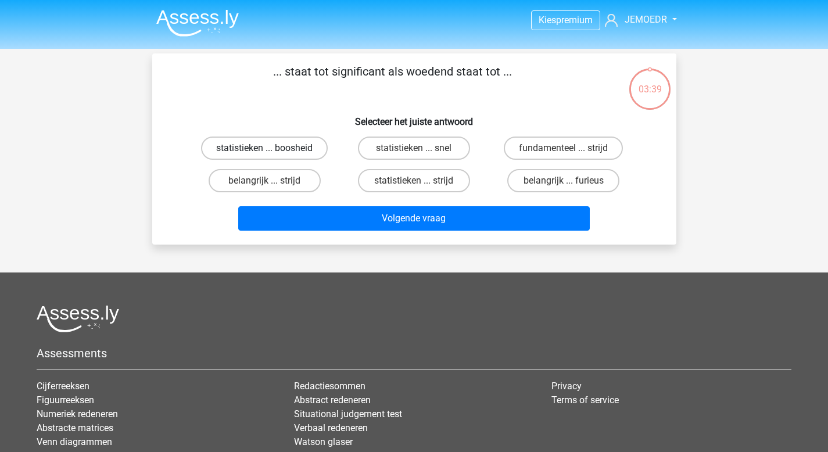
drag, startPoint x: 278, startPoint y: 142, endPoint x: 279, endPoint y: 153, distance: 10.5
click at [278, 142] on label "statistieken ... boosheid" at bounding box center [264, 148] width 127 height 23
click at [272, 148] on input "statistieken ... boosheid" at bounding box center [268, 152] width 8 height 8
radio input "true"
click at [372, 234] on div "... staat tot significant als woedend staat tot ... Selecteer het juiste antwoo…" at bounding box center [414, 148] width 524 height 191
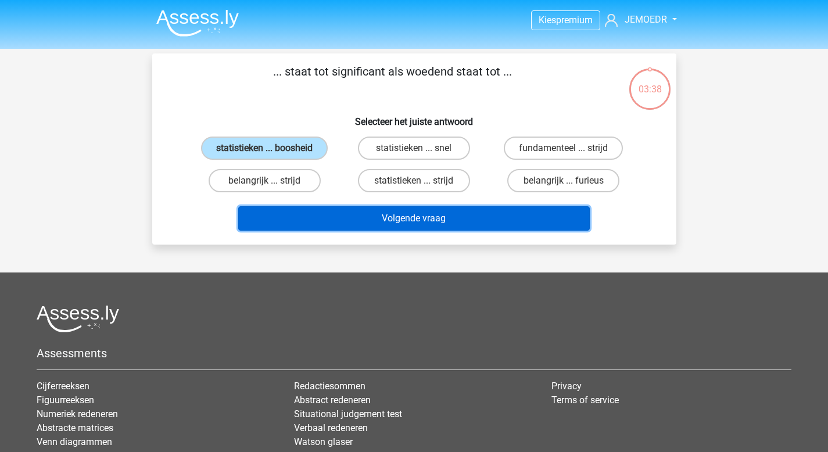
click at [372, 227] on button "Volgende vraag" at bounding box center [413, 218] width 351 height 24
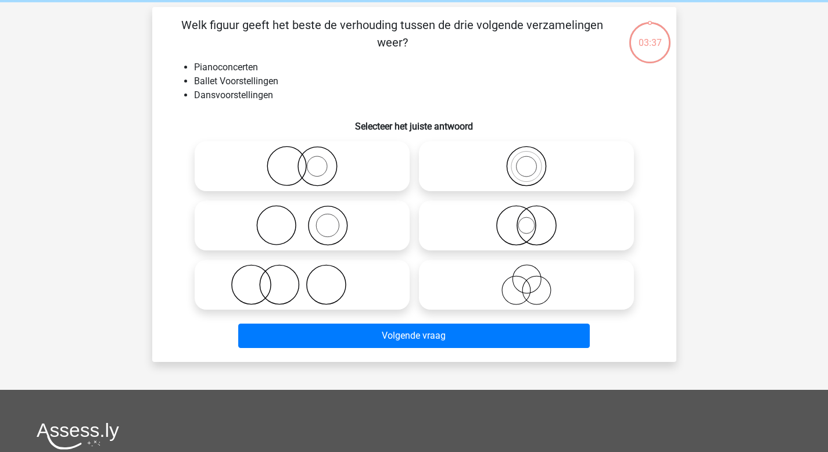
scroll to position [53, 0]
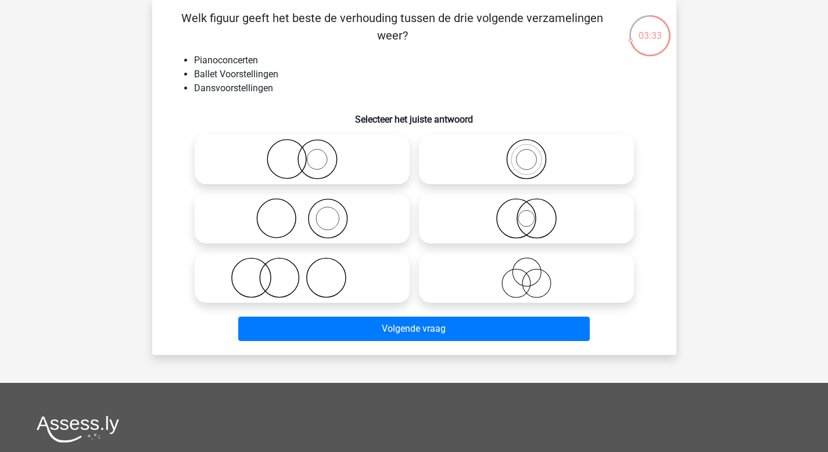
click at [314, 222] on icon at bounding box center [302, 218] width 206 height 41
click at [310, 213] on input "radio" at bounding box center [306, 209] width 8 height 8
radio input "true"
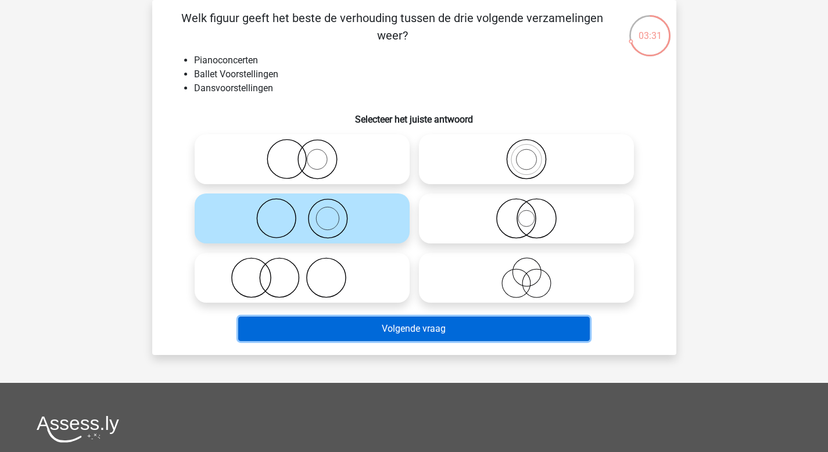
click at [427, 336] on button "Volgende vraag" at bounding box center [413, 329] width 351 height 24
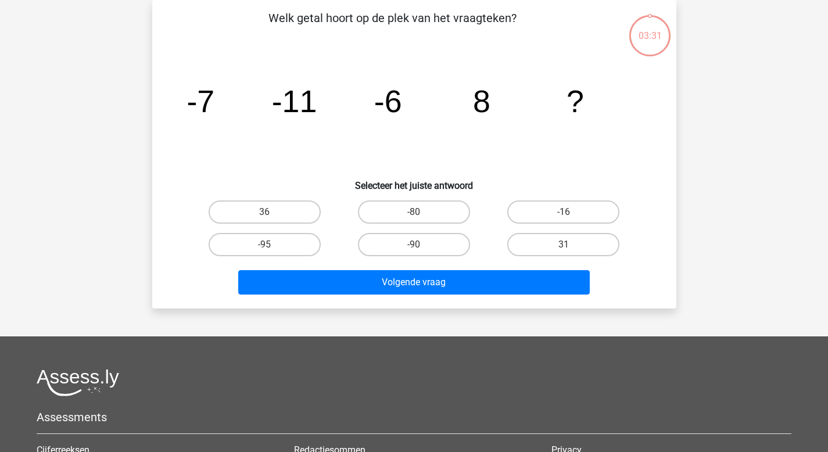
scroll to position [30, 0]
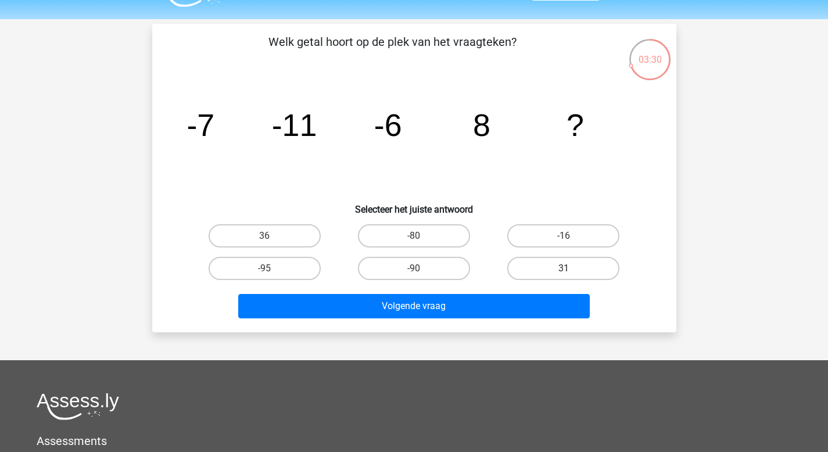
click at [539, 273] on label "31" at bounding box center [563, 268] width 112 height 23
click at [563, 273] on input "31" at bounding box center [567, 272] width 8 height 8
radio input "true"
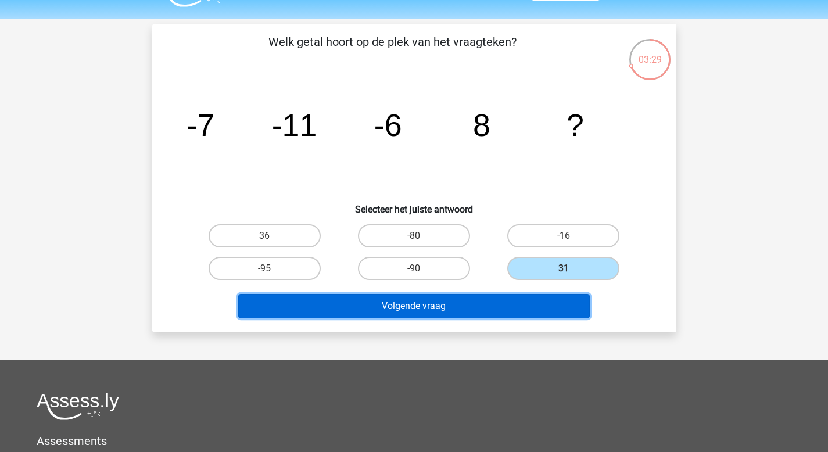
click at [509, 307] on button "Volgende vraag" at bounding box center [413, 306] width 351 height 24
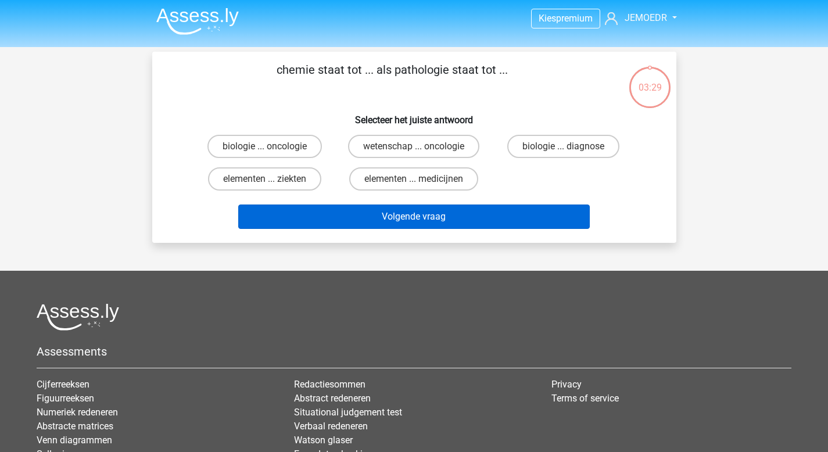
scroll to position [0, 0]
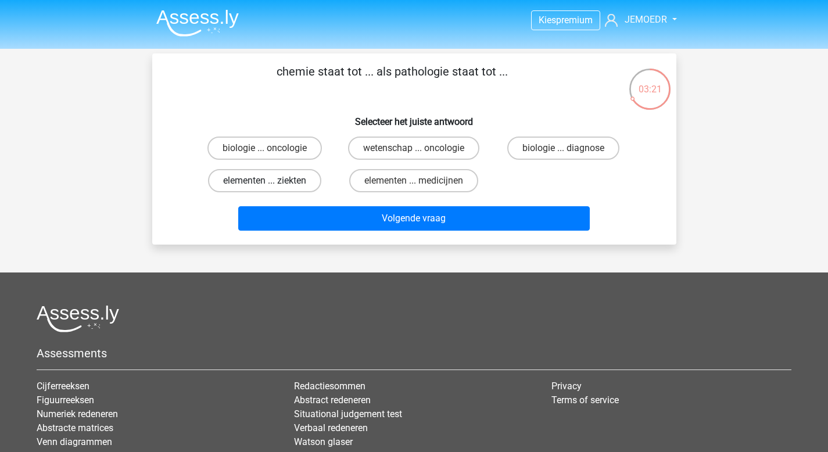
click at [263, 186] on label "elementen ... ziekten" at bounding box center [264, 180] width 113 height 23
click at [264, 186] on input "elementen ... ziekten" at bounding box center [268, 185] width 8 height 8
radio input "true"
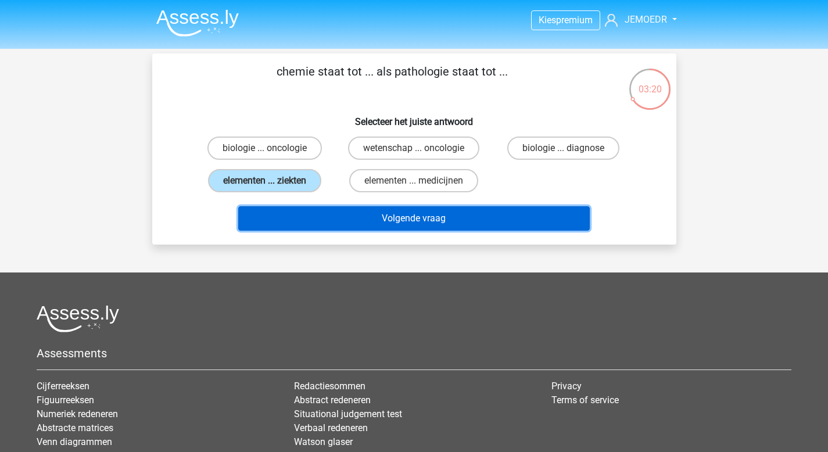
click at [366, 213] on button "Volgende vraag" at bounding box center [413, 218] width 351 height 24
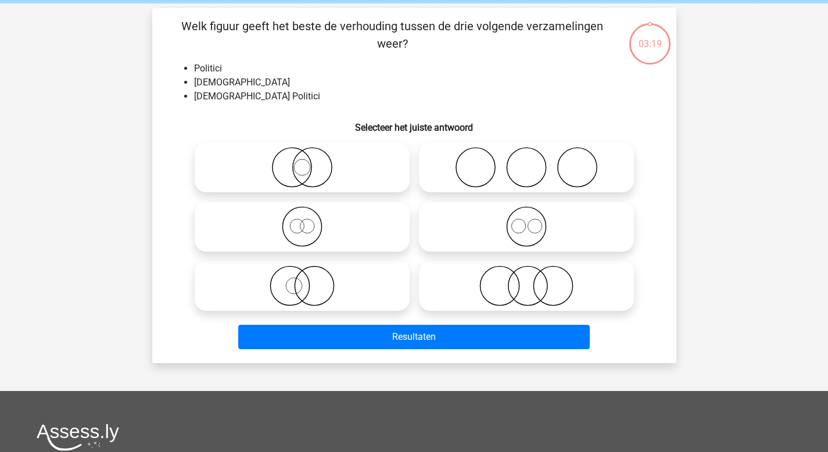
scroll to position [33, 0]
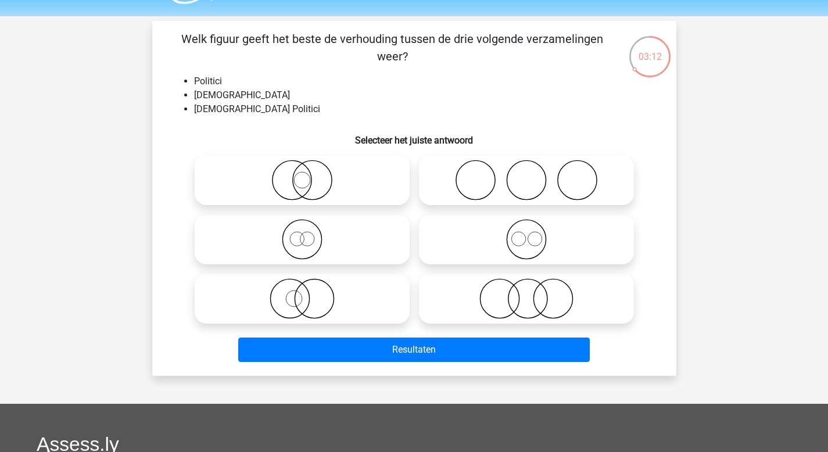
click at [216, 112] on li "[DEMOGRAPHIC_DATA] Politici" at bounding box center [426, 109] width 464 height 14
click at [217, 112] on li "[DEMOGRAPHIC_DATA] Politici" at bounding box center [426, 109] width 464 height 14
click at [313, 180] on icon at bounding box center [302, 180] width 206 height 41
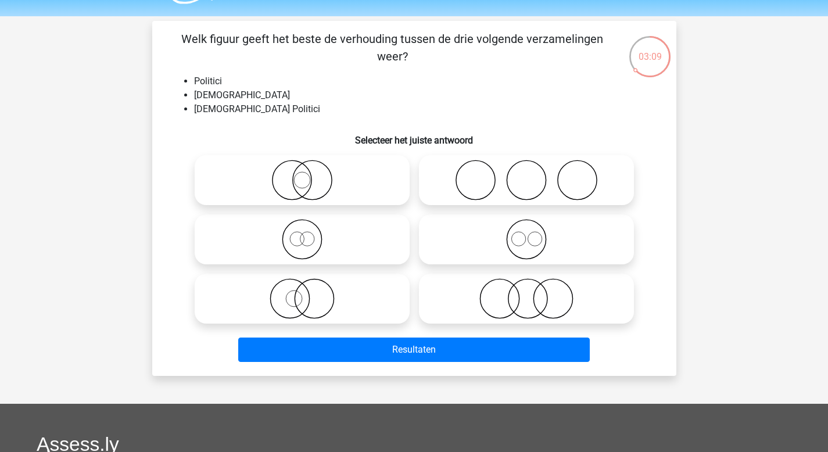
click at [310, 174] on input "radio" at bounding box center [306, 171] width 8 height 8
radio input "true"
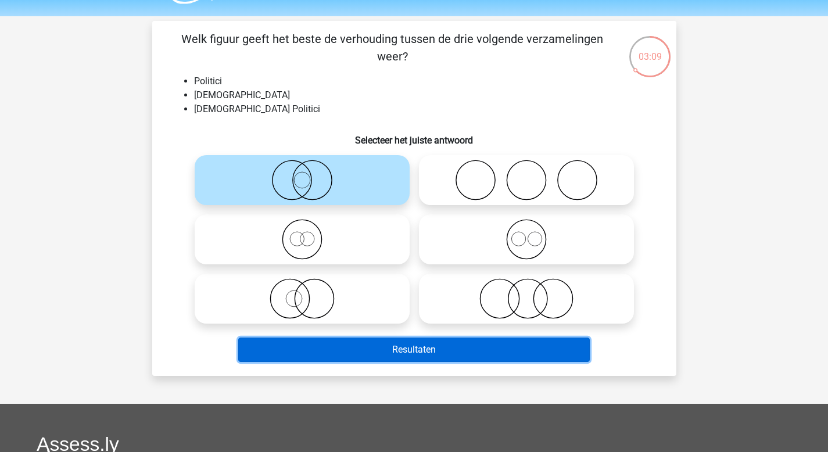
click at [421, 349] on button "Resultaten" at bounding box center [413, 349] width 351 height 24
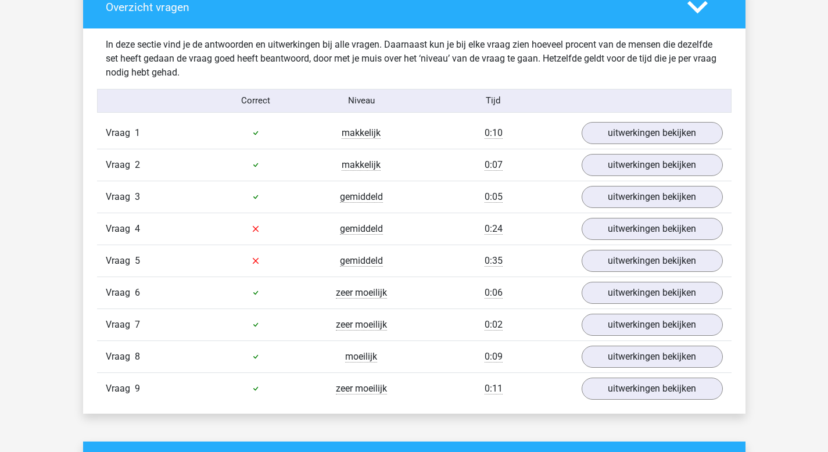
scroll to position [1197, 0]
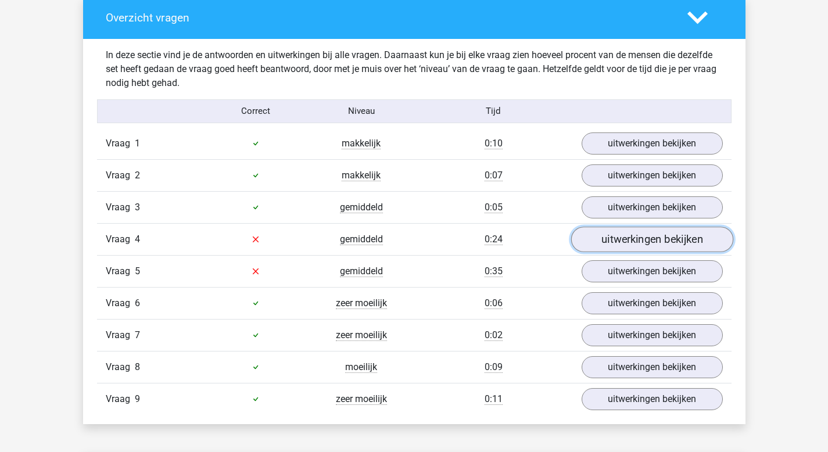
click at [645, 247] on link "uitwerkingen bekijken" at bounding box center [651, 240] width 162 height 26
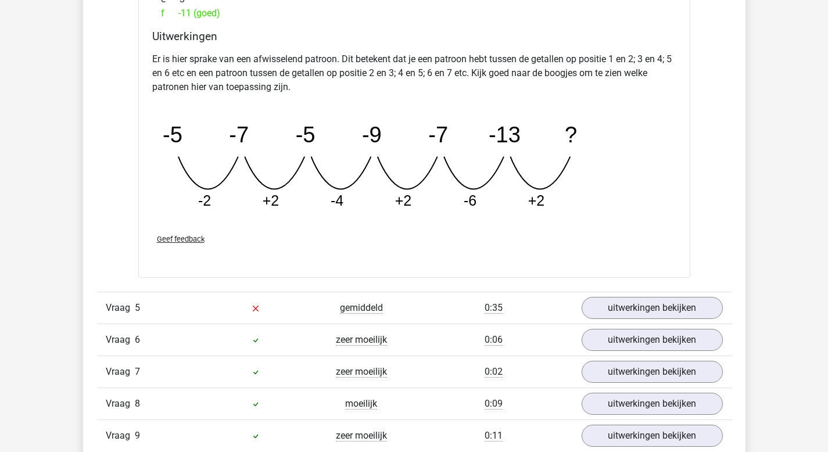
scroll to position [1698, 0]
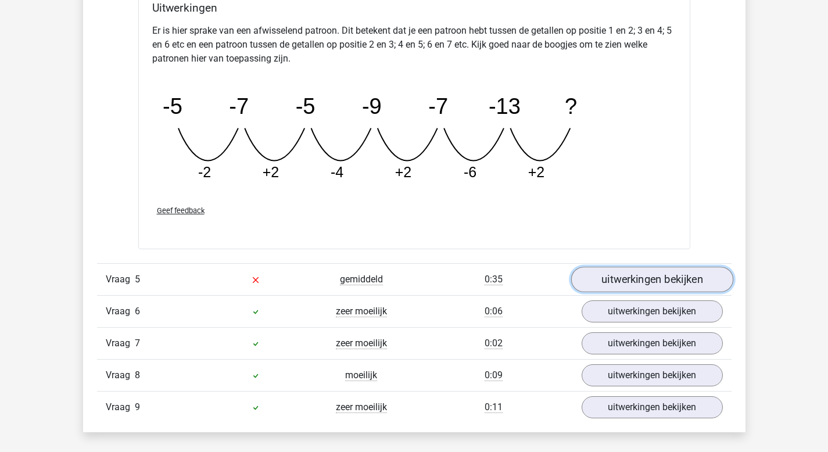
click at [652, 292] on link "uitwerkingen bekijken" at bounding box center [651, 280] width 162 height 26
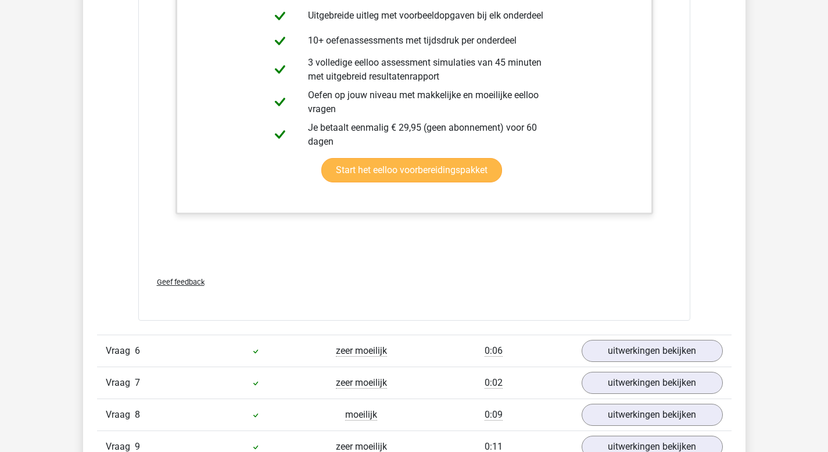
scroll to position [2263, 0]
